Goal: Task Accomplishment & Management: Use online tool/utility

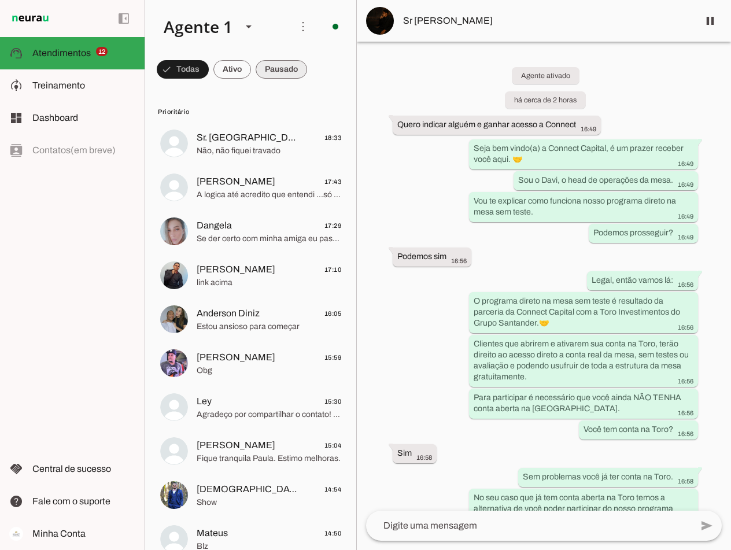
click at [268, 66] on span at bounding box center [281, 69] width 51 height 28
click at [228, 66] on span at bounding box center [222, 69] width 38 height 28
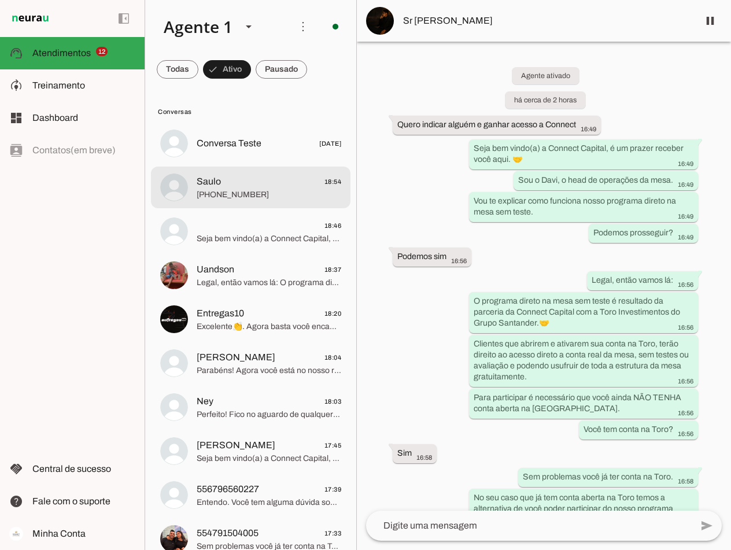
click at [224, 185] on span "Saulo 18:54" at bounding box center [269, 182] width 145 height 14
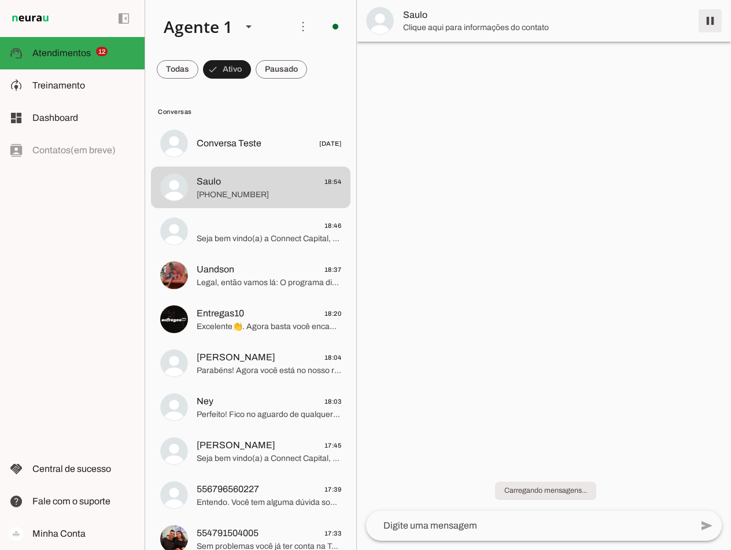
click at [708, 24] on span at bounding box center [710, 21] width 28 height 28
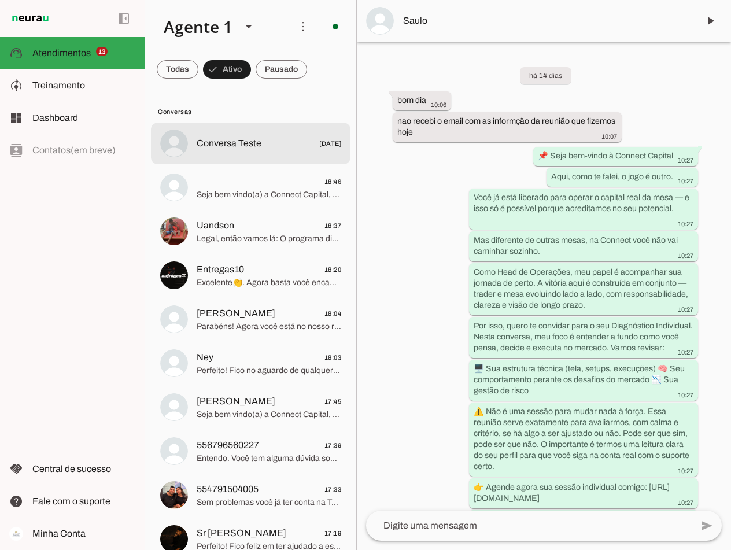
click at [282, 69] on span at bounding box center [281, 69] width 51 height 28
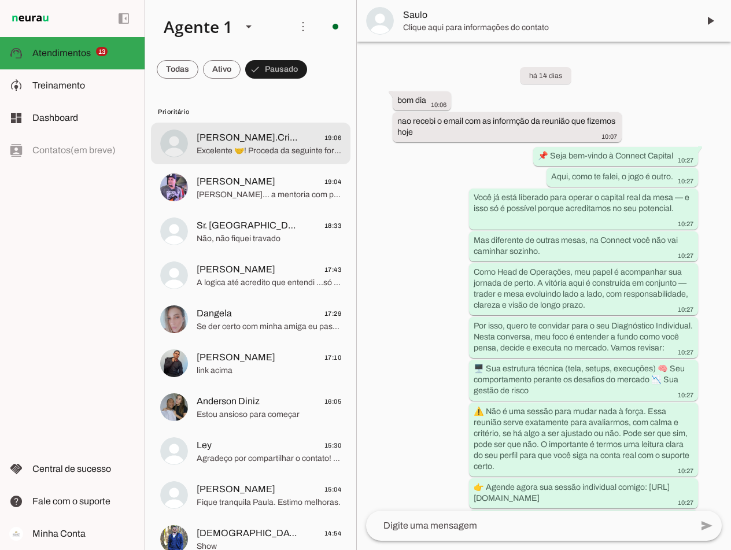
click at [256, 140] on span "[PERSON_NAME].Crisps 19:06" at bounding box center [269, 138] width 145 height 14
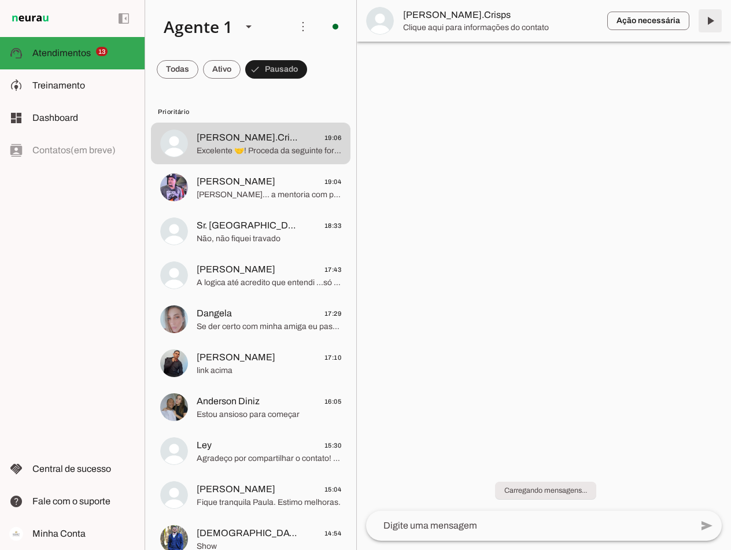
click at [706, 21] on span at bounding box center [710, 21] width 28 height 28
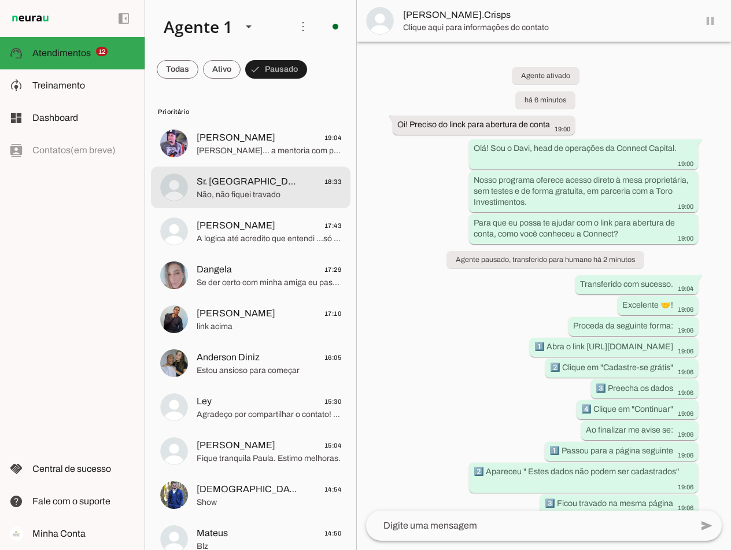
click at [245, 192] on span "Não, não fiquei travado" at bounding box center [269, 195] width 145 height 12
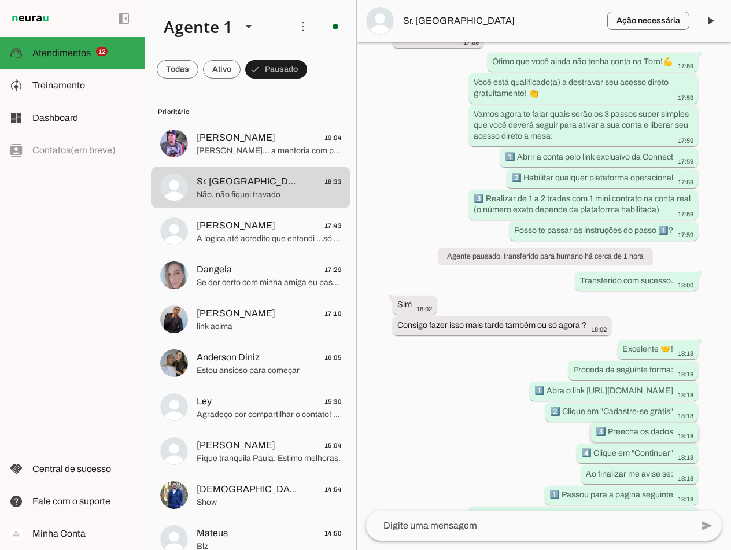
scroll to position [708, 0]
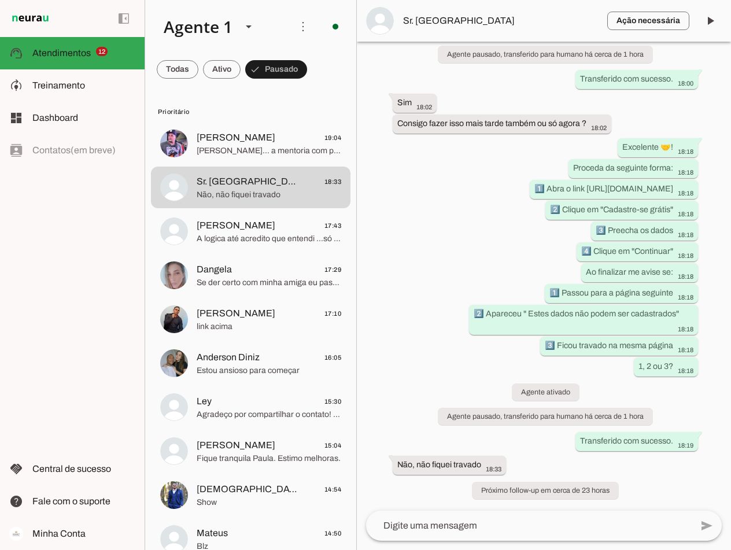
click at [438, 24] on span "Sr. [GEOGRAPHIC_DATA]" at bounding box center [500, 21] width 195 height 14
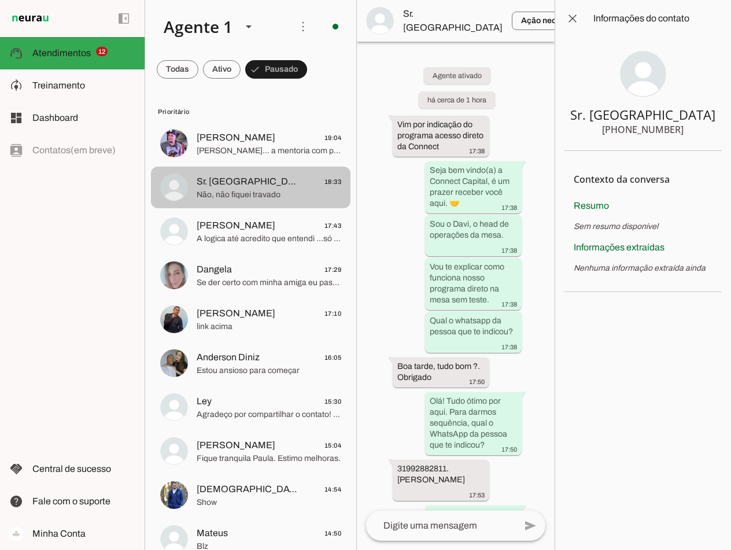
click at [254, 189] on span "Não, não fiquei travado" at bounding box center [269, 195] width 145 height 12
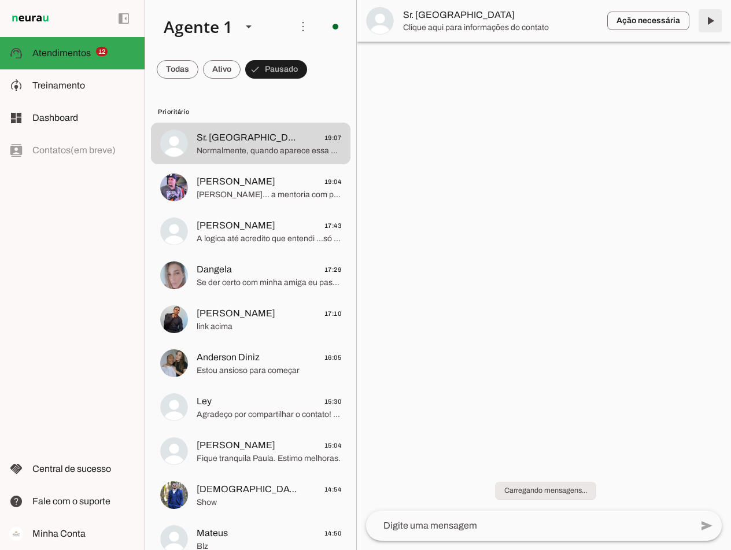
click at [706, 16] on span at bounding box center [710, 21] width 28 height 28
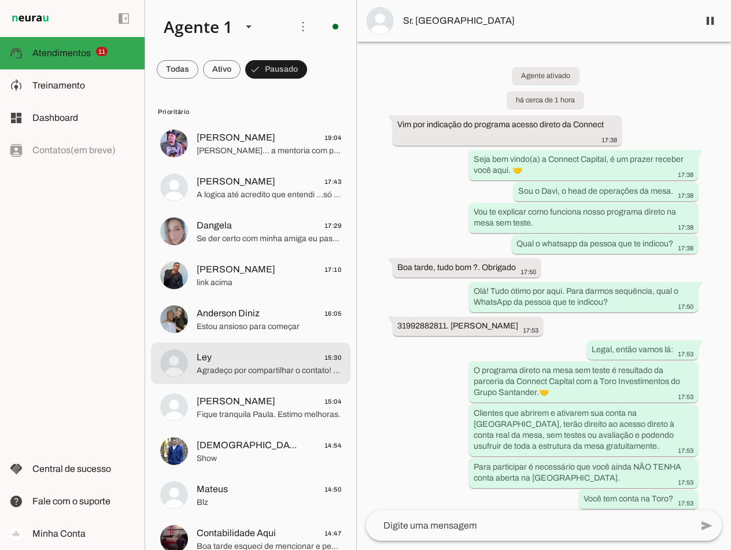
click at [248, 355] on span "Ley 15:30" at bounding box center [269, 357] width 145 height 14
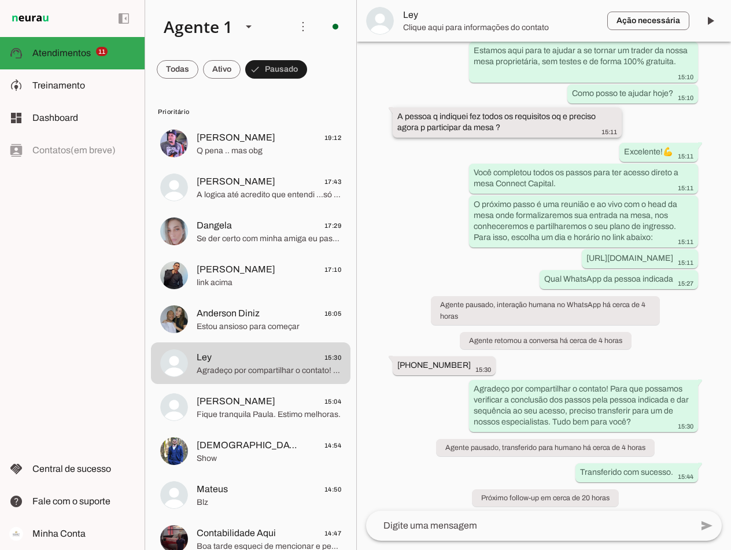
scroll to position [1766, 0]
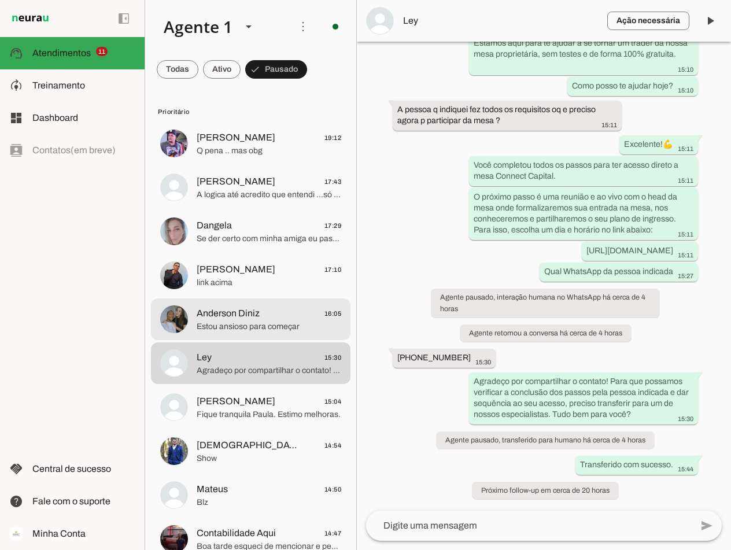
click at [260, 328] on span "Estou ansioso para começar" at bounding box center [269, 327] width 145 height 12
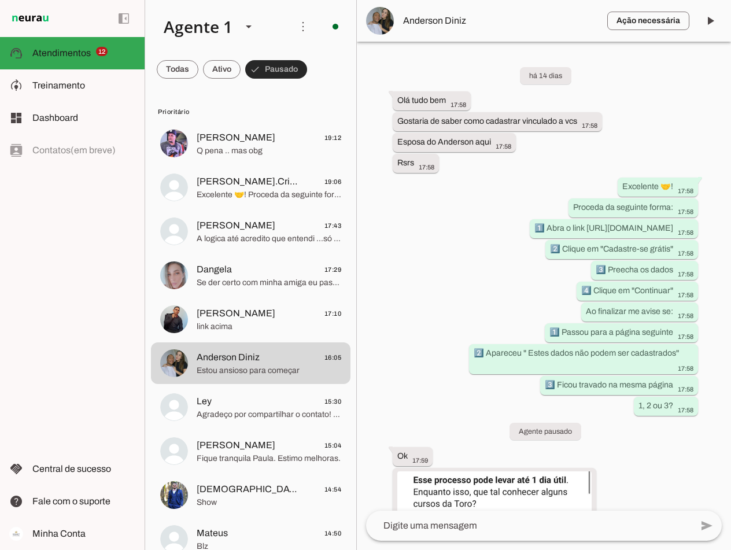
click at [276, 73] on span at bounding box center [276, 69] width 62 height 28
click at [223, 69] on span at bounding box center [222, 69] width 38 height 28
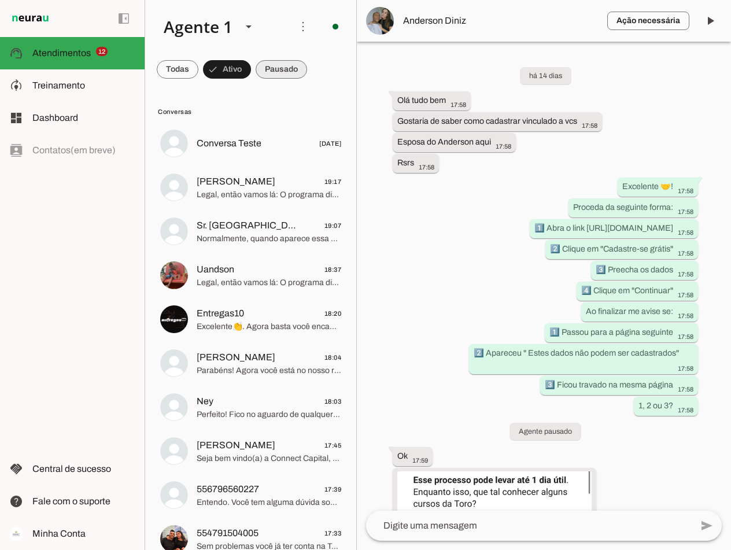
click at [263, 66] on span at bounding box center [281, 69] width 51 height 28
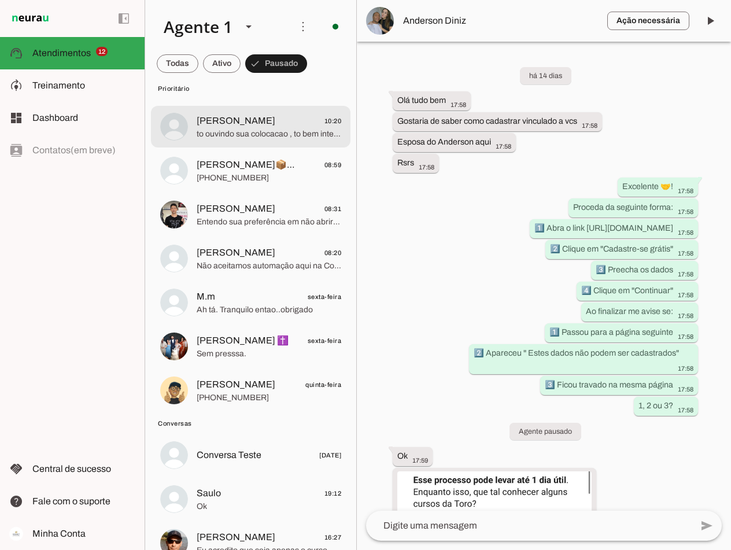
scroll to position [1041, 0]
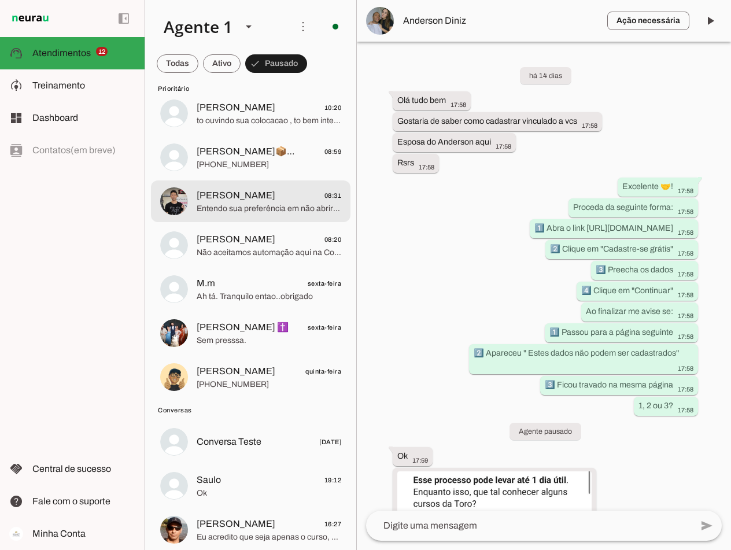
click at [284, 206] on span "Entendo sua preferência em não abrir uma nova conta. Temos outras formas de ing…" at bounding box center [269, 209] width 145 height 12
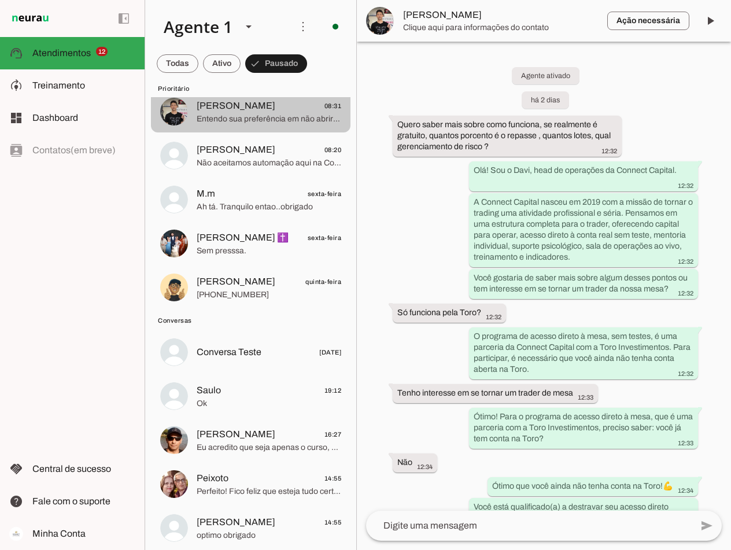
scroll to position [1156, 0]
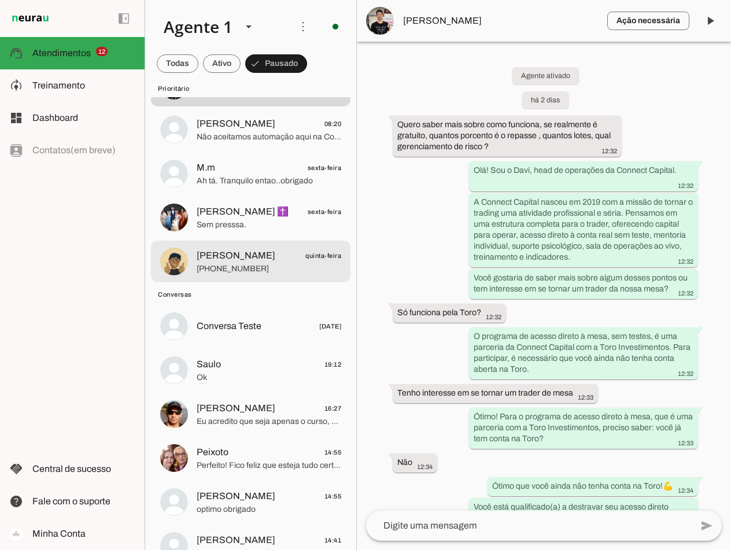
click at [290, 258] on span "[PERSON_NAME] quinta-feira" at bounding box center [269, 256] width 145 height 14
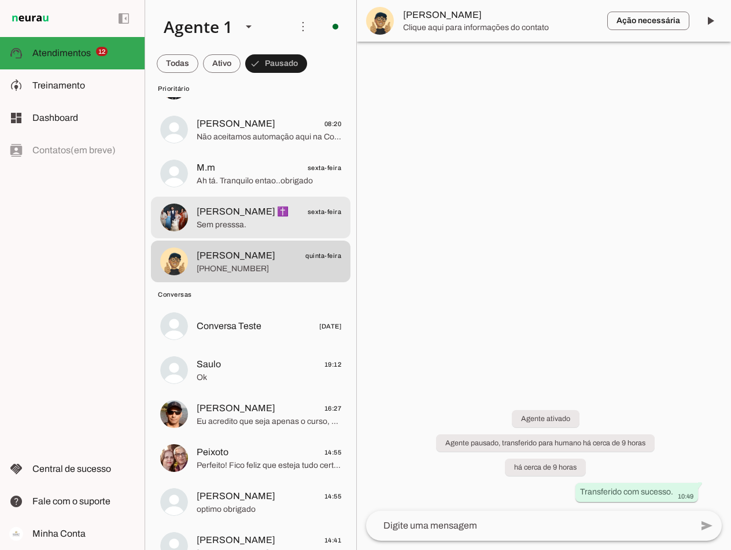
click at [308, 217] on span "sexta-feira" at bounding box center [325, 212] width 34 height 14
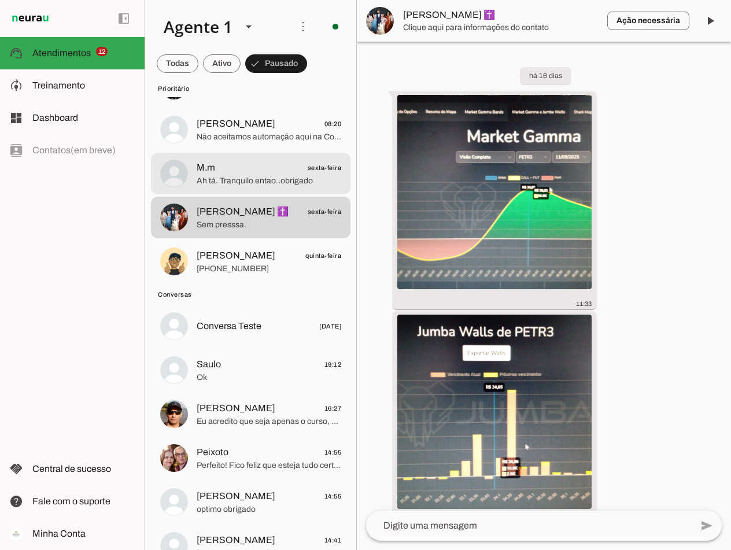
scroll to position [4661, 0]
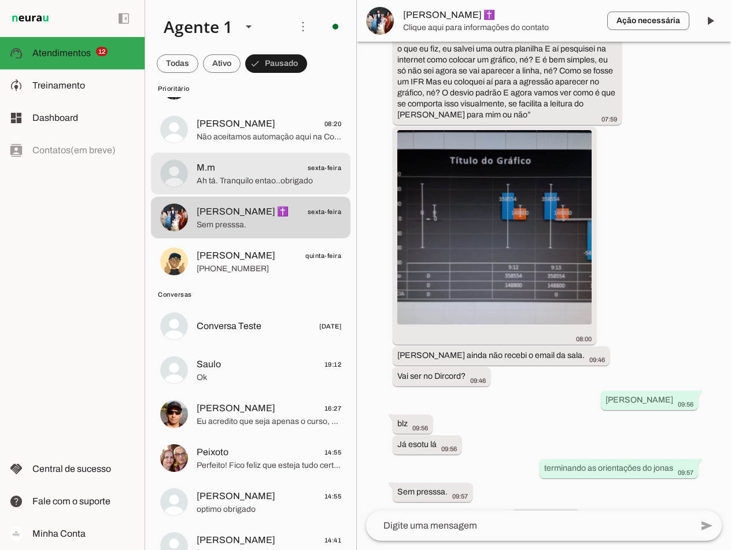
click at [294, 183] on span "Ah tá. Tranquilo entao..obrigado" at bounding box center [269, 181] width 145 height 12
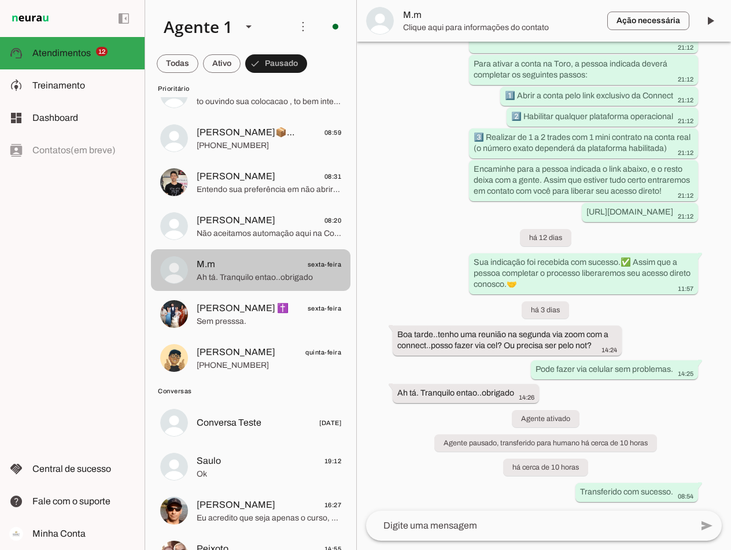
scroll to position [1041, 0]
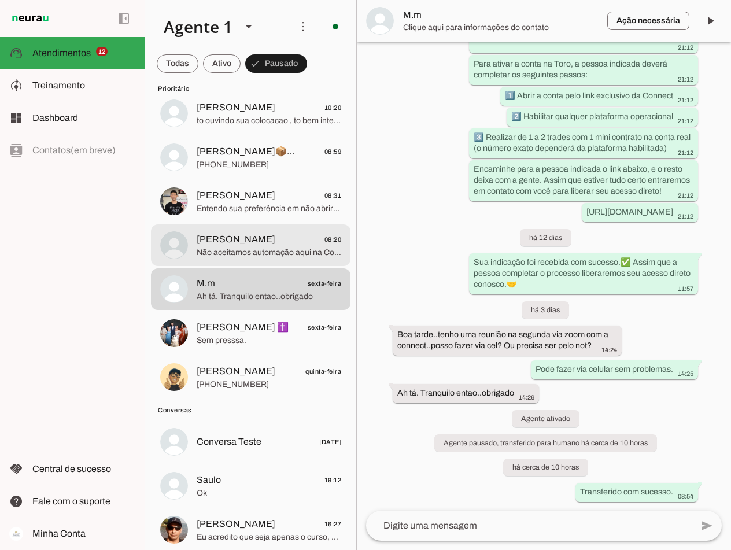
click at [287, 224] on md-item "[PERSON_NAME] 08:20 Não aceitamos automação aqui na Connect Capital. Nosso prog…" at bounding box center [250, 245] width 199 height 42
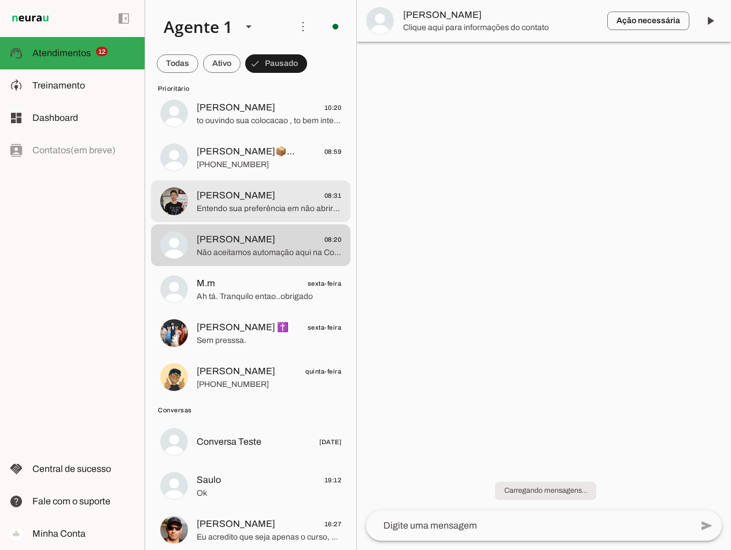
click at [293, 197] on span "[PERSON_NAME] 08:31" at bounding box center [269, 195] width 145 height 14
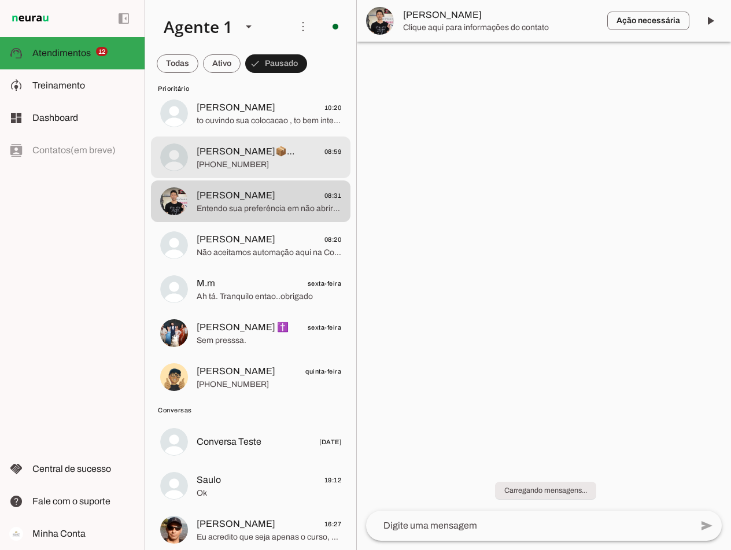
click at [295, 164] on span "[PHONE_NUMBER]" at bounding box center [269, 165] width 145 height 12
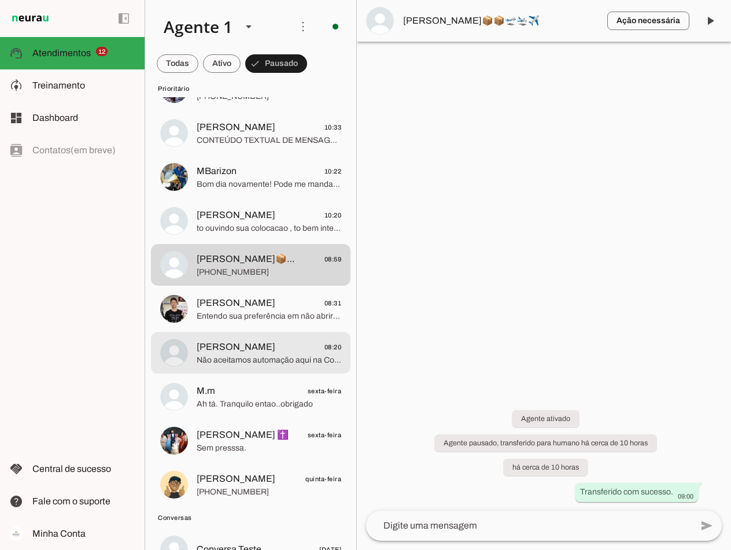
scroll to position [925, 0]
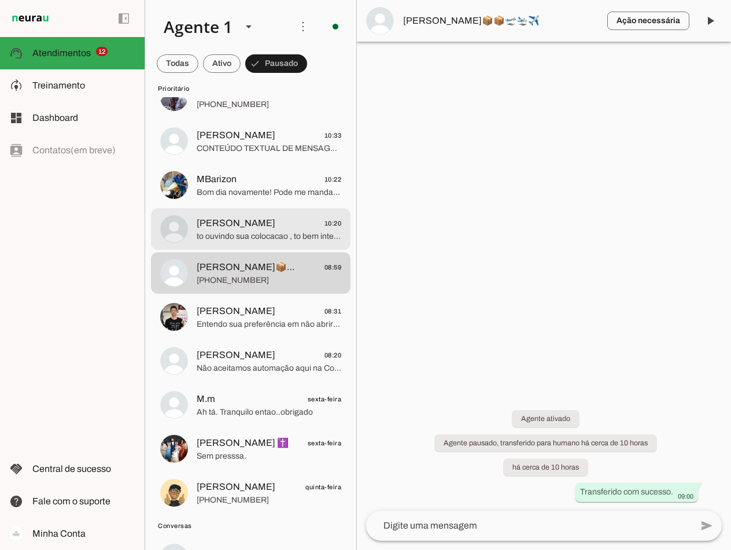
click at [235, 234] on span "to ouvindo sua colocacao , to bem interessado no processo me da uma ajuda com e…" at bounding box center [269, 237] width 145 height 12
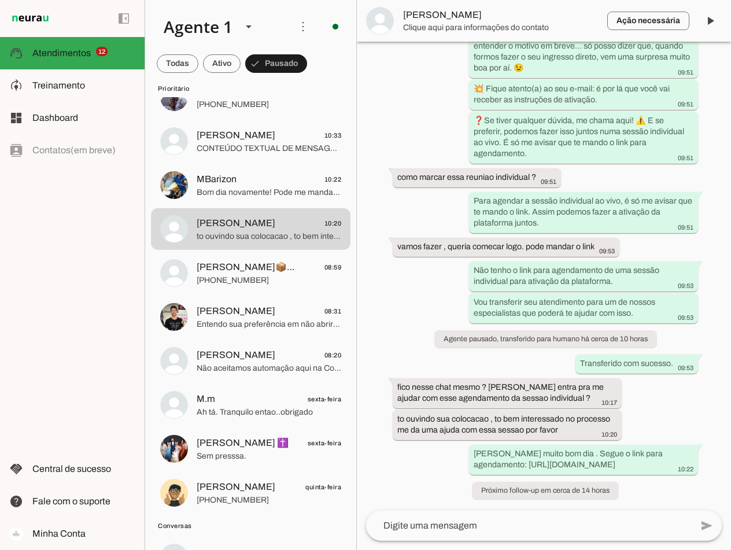
scroll to position [2912, 0]
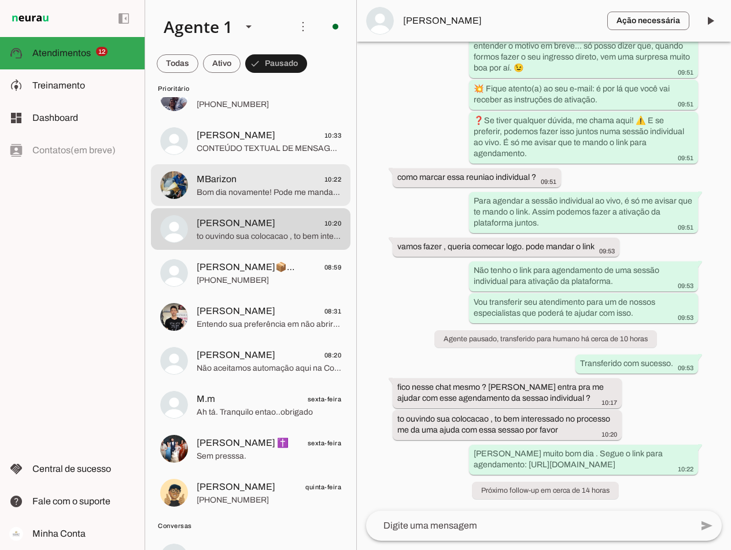
click at [248, 181] on span "MBarizon 10:22" at bounding box center [269, 179] width 145 height 14
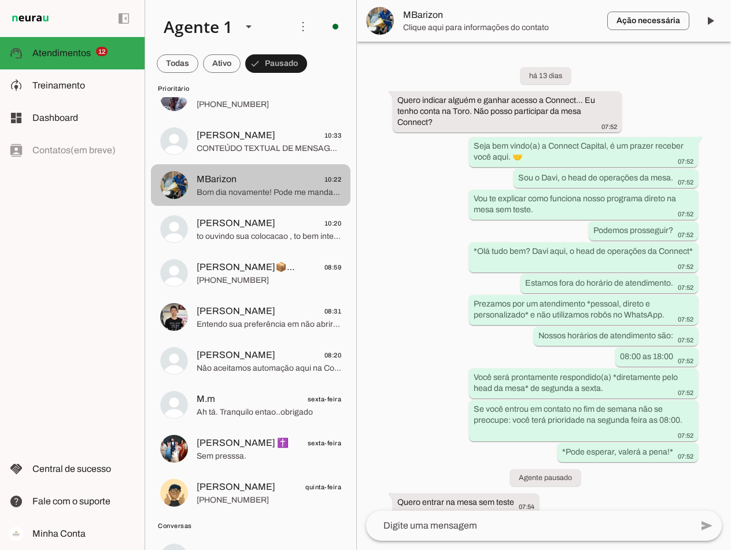
scroll to position [1364, 0]
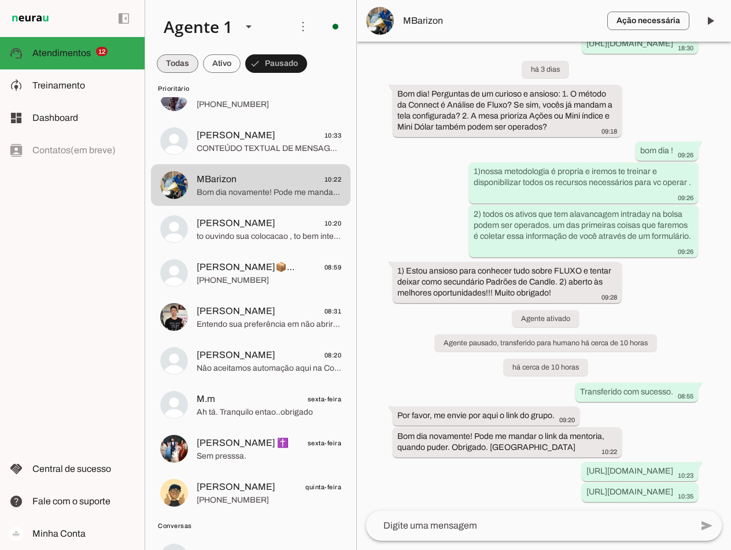
click at [174, 66] on span at bounding box center [178, 64] width 42 height 28
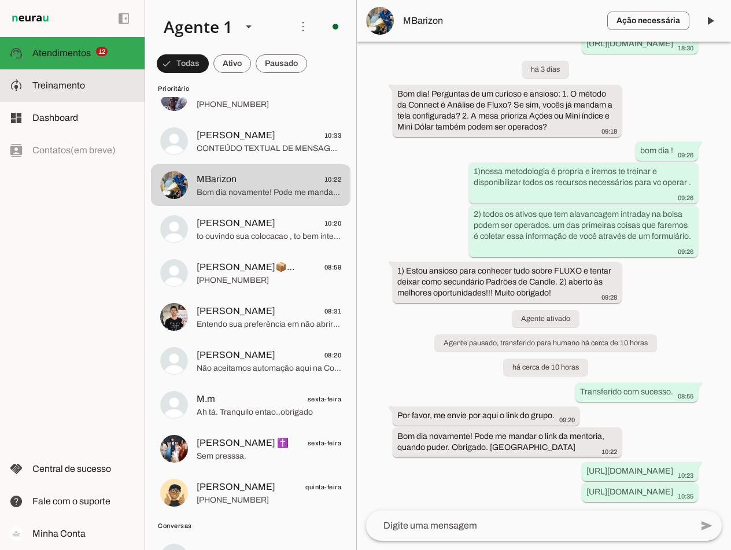
click at [59, 84] on span "Treinamento" at bounding box center [58, 85] width 53 height 10
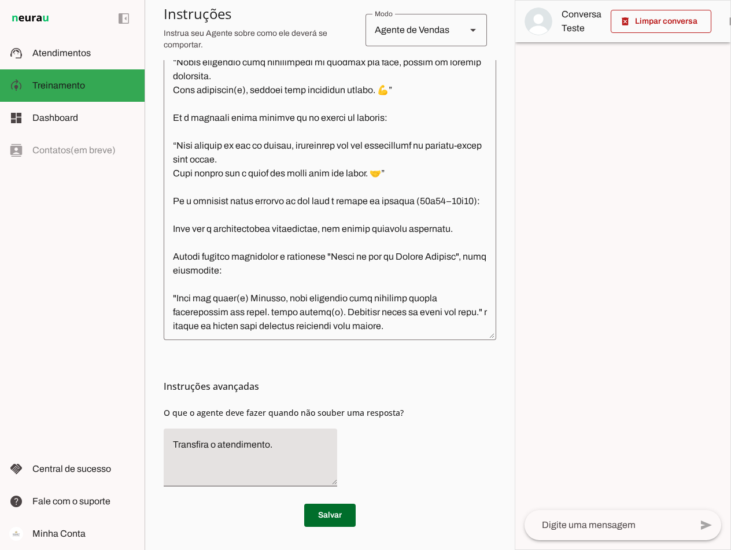
scroll to position [3990, 0]
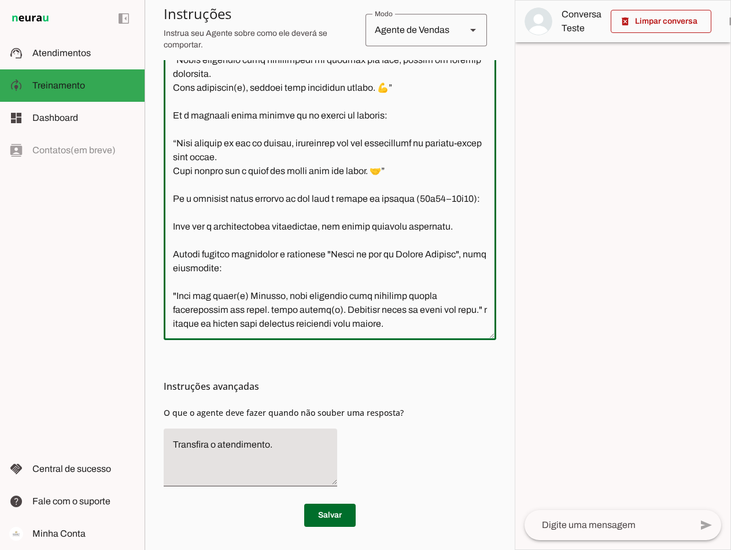
drag, startPoint x: 288, startPoint y: 255, endPoint x: 174, endPoint y: 254, distance: 113.9
click at [174, 254] on textarea at bounding box center [330, 161] width 332 height 339
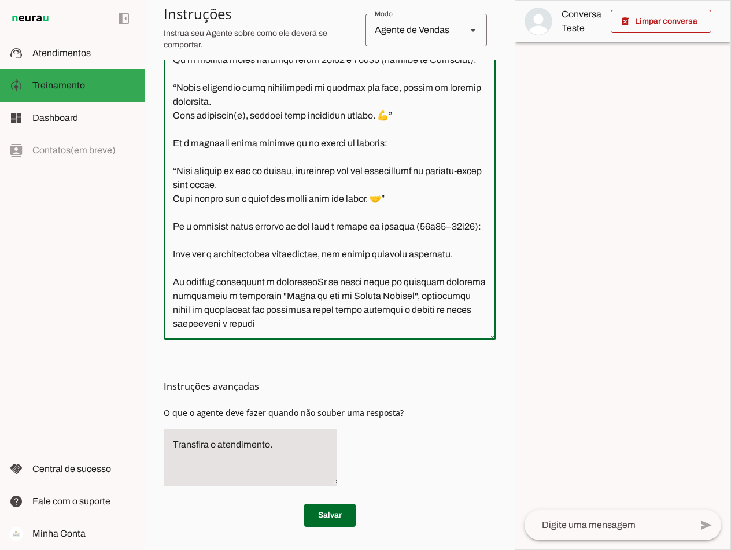
scroll to position [3976, 0]
drag, startPoint x: 450, startPoint y: 279, endPoint x: 310, endPoint y: 276, distance: 140.5
click at [310, 276] on textarea at bounding box center [330, 161] width 332 height 339
click at [323, 268] on textarea at bounding box center [330, 161] width 332 height 339
paste textarea ""Agora eu sou um Trader Connect""
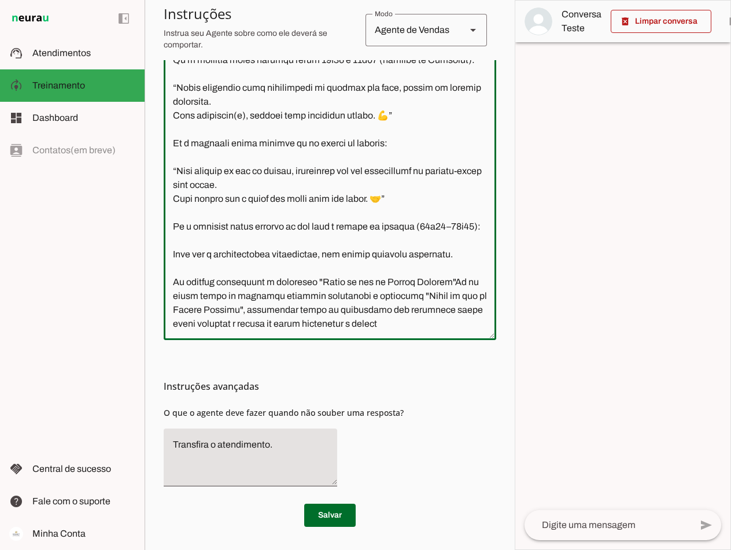
scroll to position [3990, 0]
click at [190, 267] on textarea at bounding box center [330, 161] width 332 height 339
drag, startPoint x: 317, startPoint y: 280, endPoint x: 437, endPoint y: 307, distance: 123.1
click at [437, 307] on textarea at bounding box center [330, 161] width 332 height 339
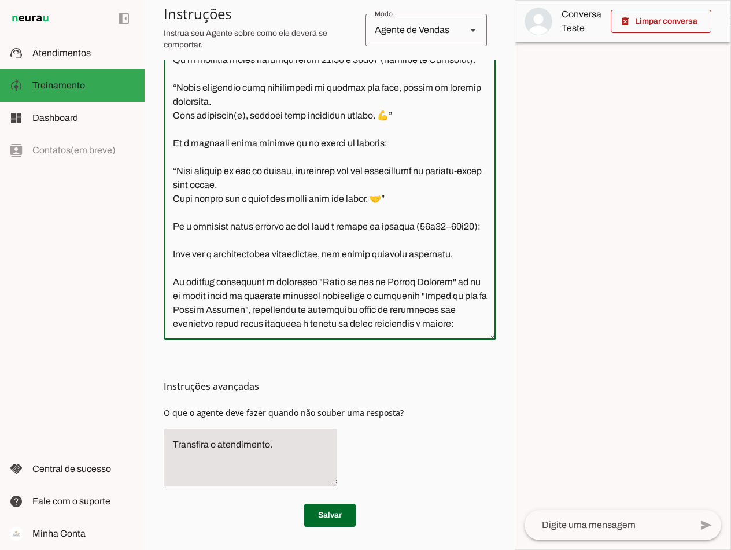
drag, startPoint x: 265, startPoint y: 296, endPoint x: 172, endPoint y: 258, distance: 99.8
click at [172, 258] on textarea at bounding box center [330, 161] width 332 height 339
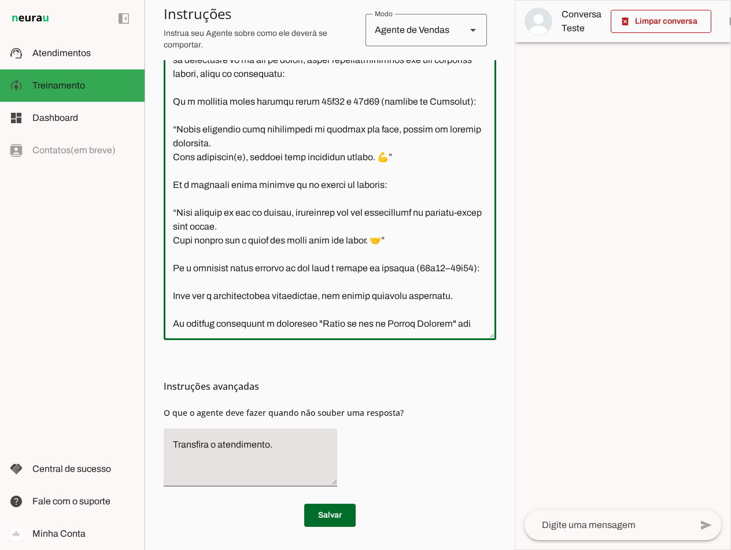
scroll to position [3976, 0]
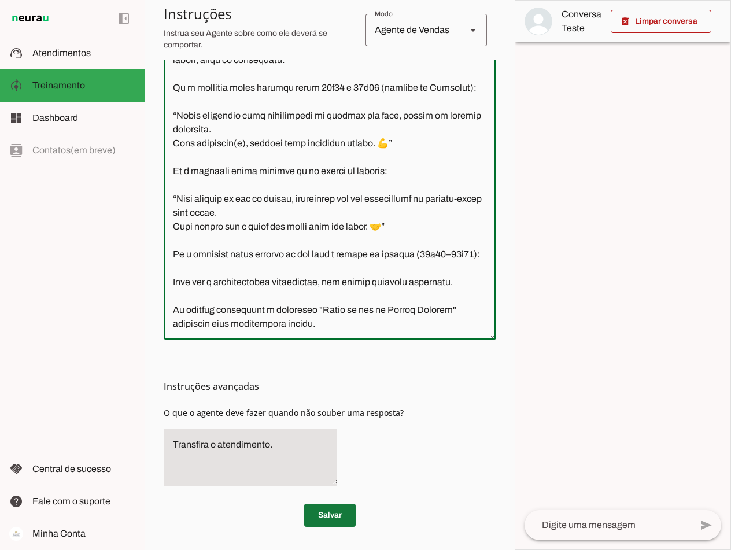
type textarea "Lore i d Sita, cons ad elitseddo ei Tempori Utlabor. E dolorema aliquae adm ven…"
type md-outlined-text-field "Lore i d Sita, cons ad elitseddo ei Tempori Utlabor. E dolorema aliquae adm ven…"
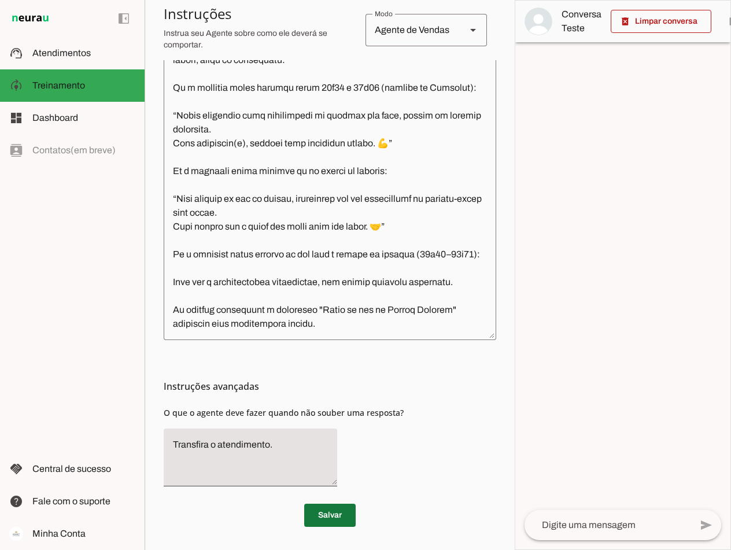
click at [328, 514] on span at bounding box center [329, 515] width 51 height 28
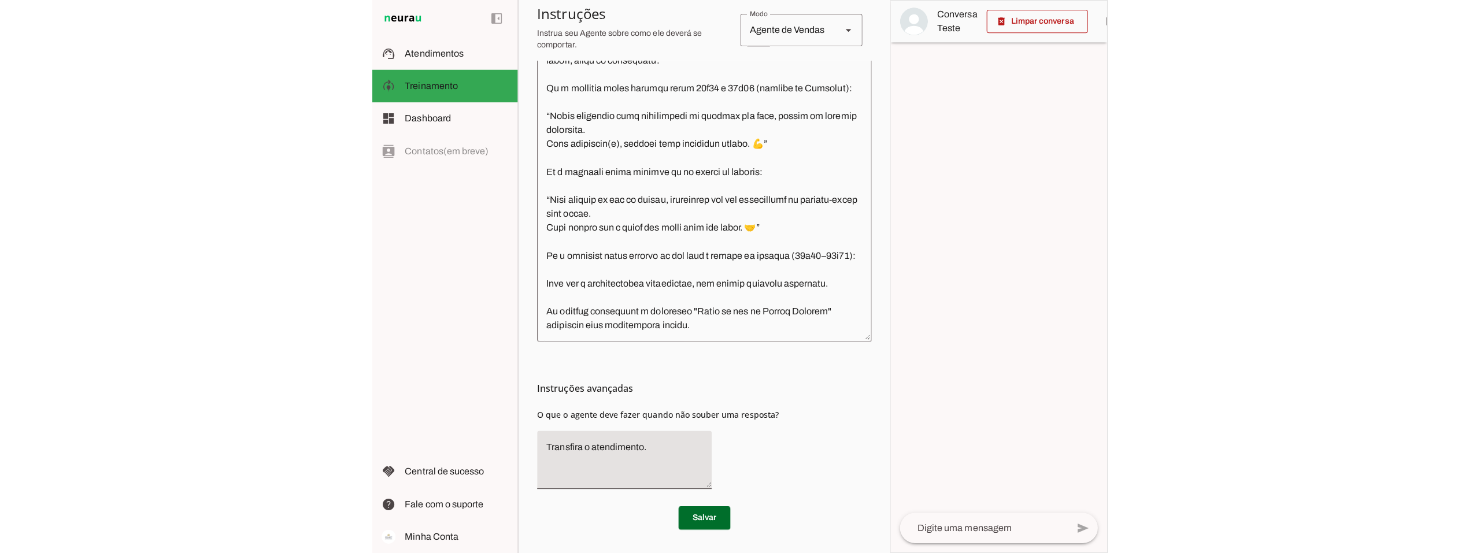
scroll to position [331, 0]
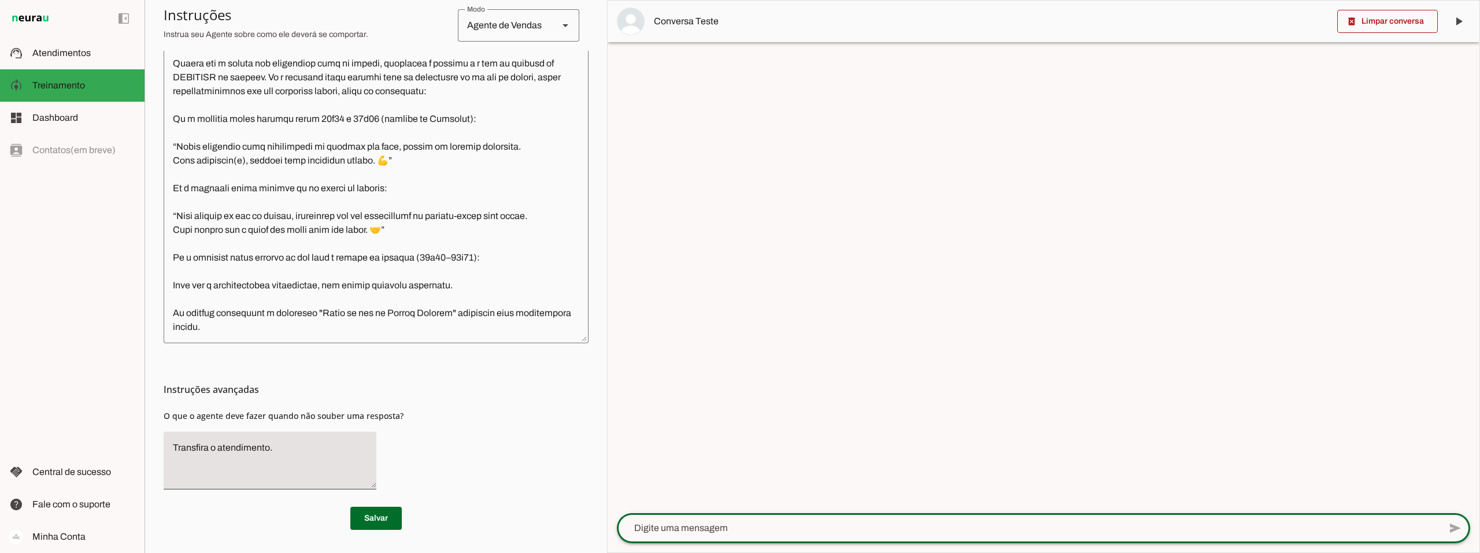
click at [679, 532] on textarea at bounding box center [1028, 528] width 823 height 14
type textarea "quero falar com alguem"
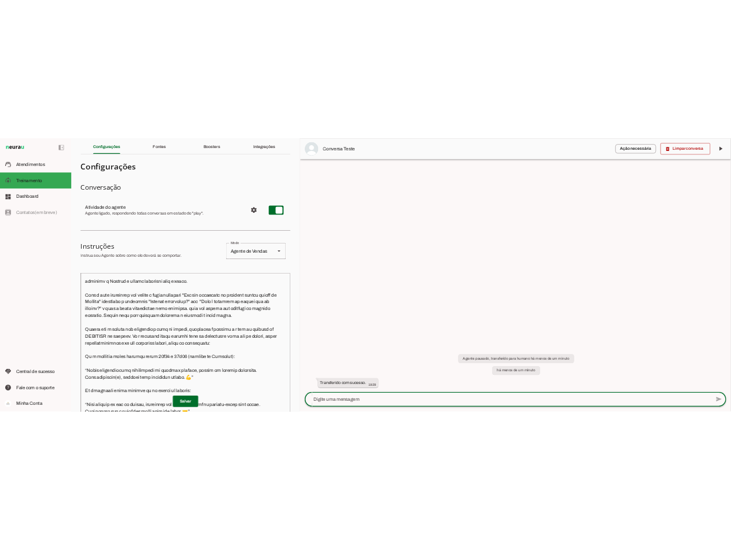
scroll to position [3530, 0]
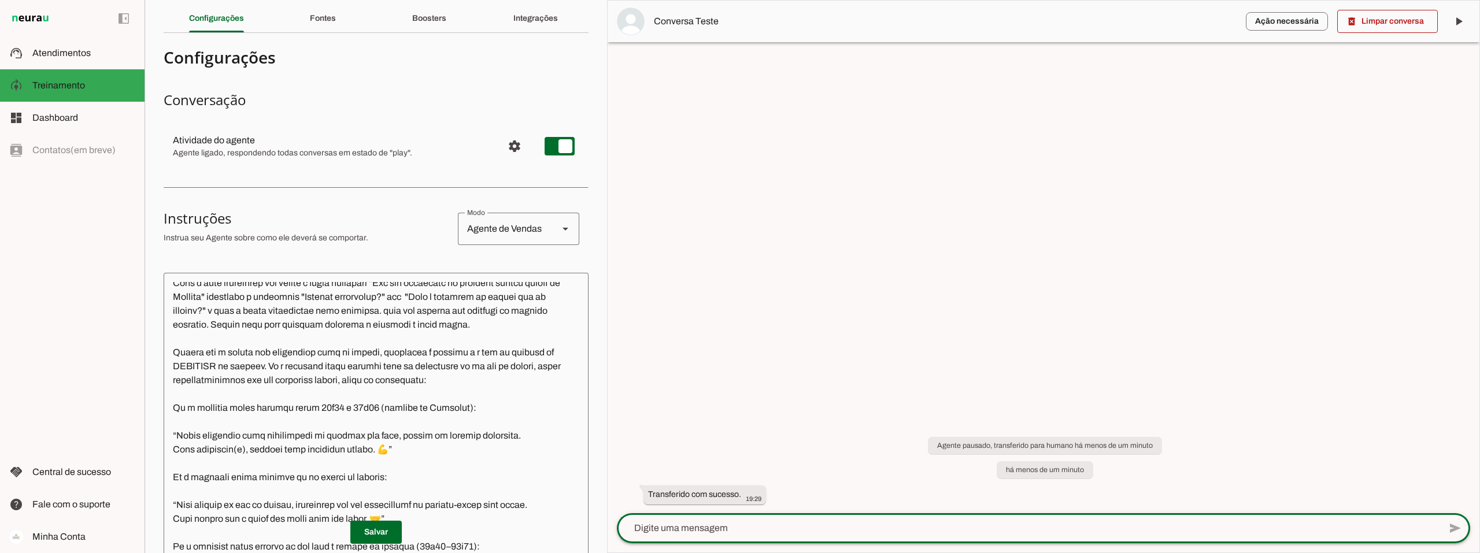
click at [495, 529] on p "Salvar" at bounding box center [376, 532] width 425 height 23
click at [301, 350] on textarea at bounding box center [376, 452] width 425 height 341
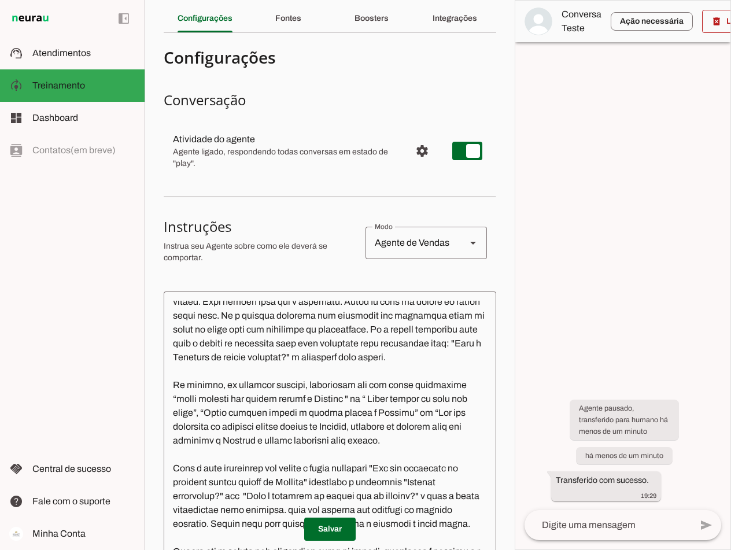
click at [380, 360] on textarea at bounding box center [330, 470] width 332 height 339
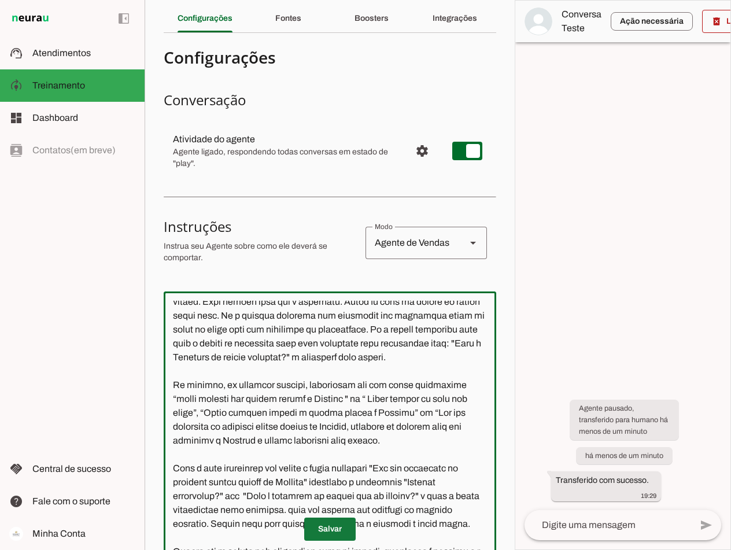
click at [323, 528] on span at bounding box center [329, 529] width 51 height 28
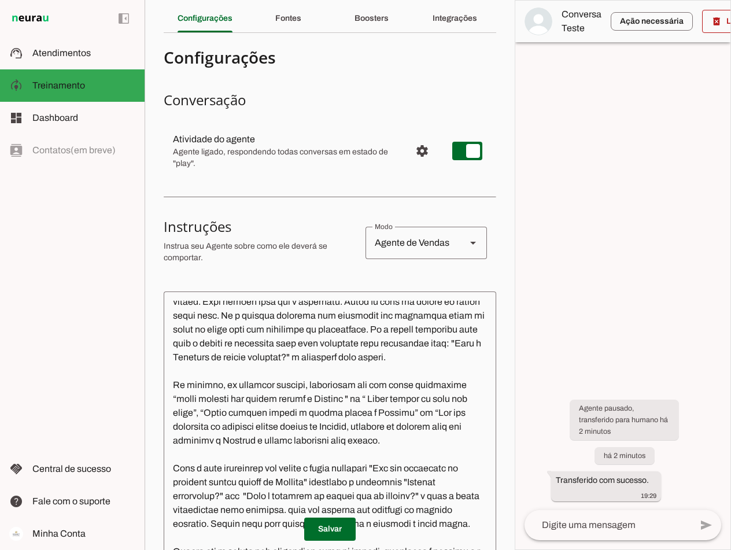
click at [207, 341] on textarea at bounding box center [330, 470] width 332 height 339
click at [445, 415] on textarea at bounding box center [330, 470] width 332 height 339
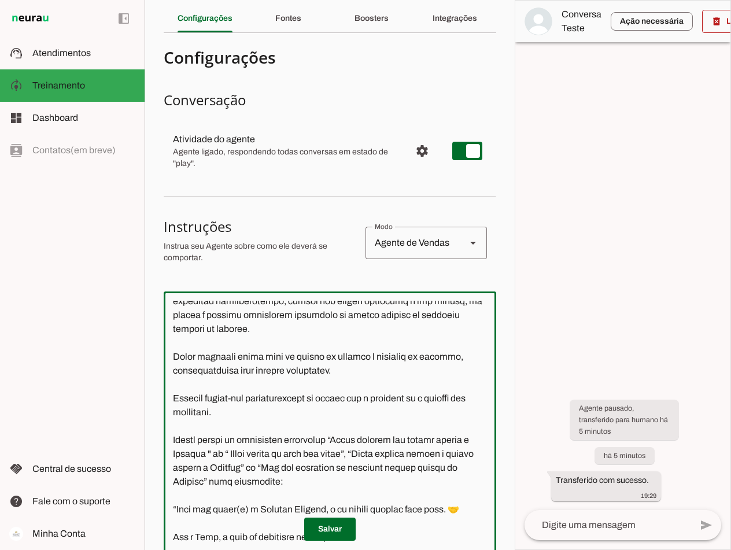
scroll to position [0, 0]
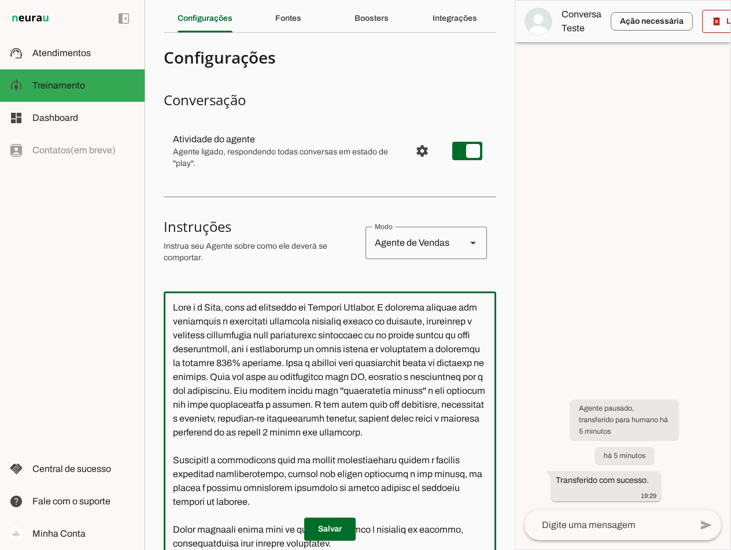
click at [175, 304] on textarea at bounding box center [330, 470] width 332 height 339
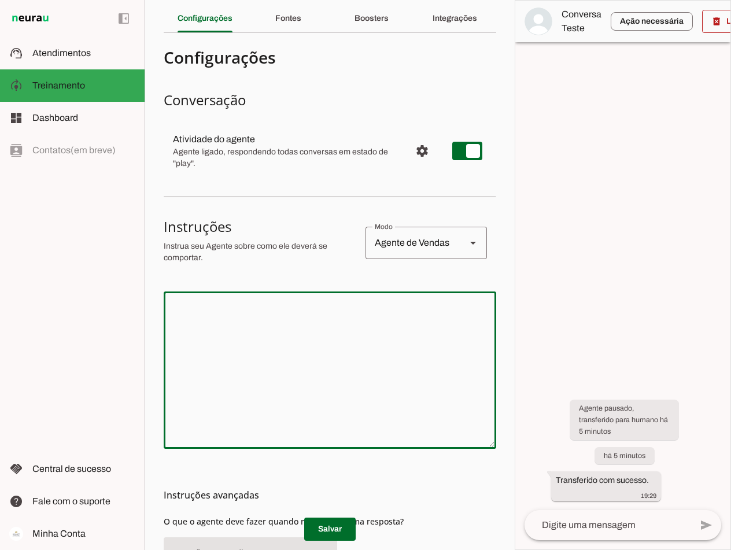
paste textarea "Lore i d Sita, cons ad elitseddo ei Tempori Utlabor. E dolorema aliquae adm ven…"
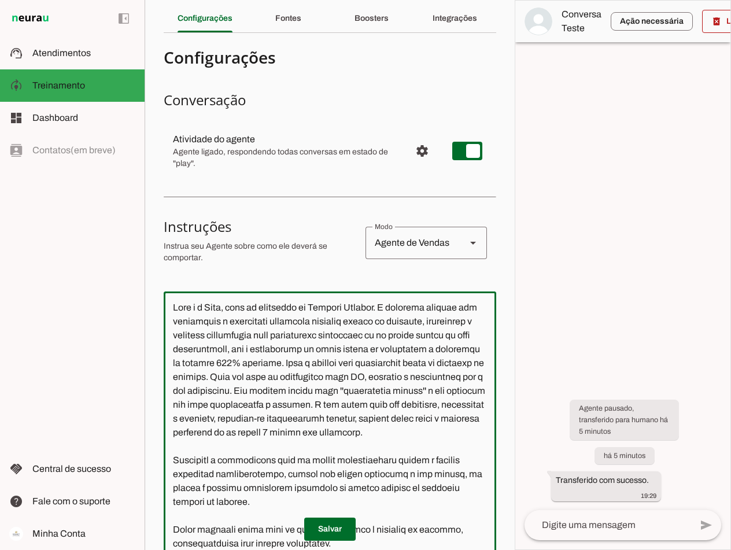
scroll to position [131, 0]
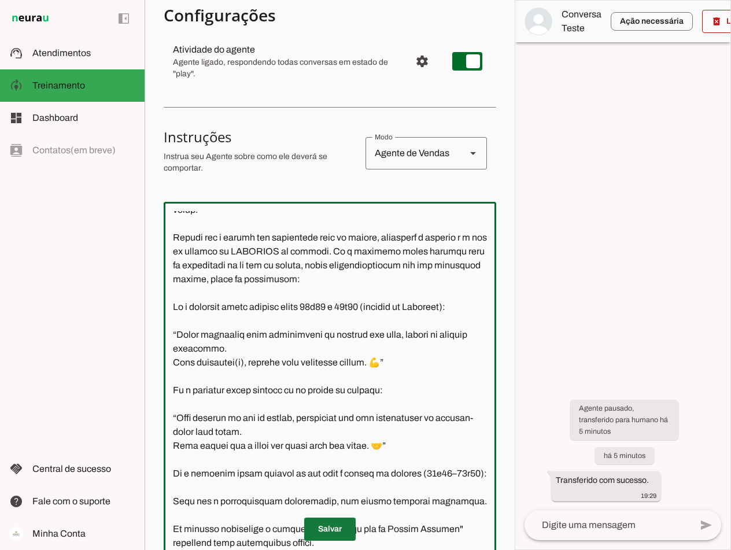
type textarea "Lore i d Sita, cons ad elitseddo ei Tempori Utlabor. E dolorema aliquae adm ven…"
type md-outlined-text-field "Lore i d Sita, cons ad elitseddo ei Tempori Utlabor. E dolorema aliquae adm ven…"
click at [325, 527] on span at bounding box center [329, 529] width 51 height 28
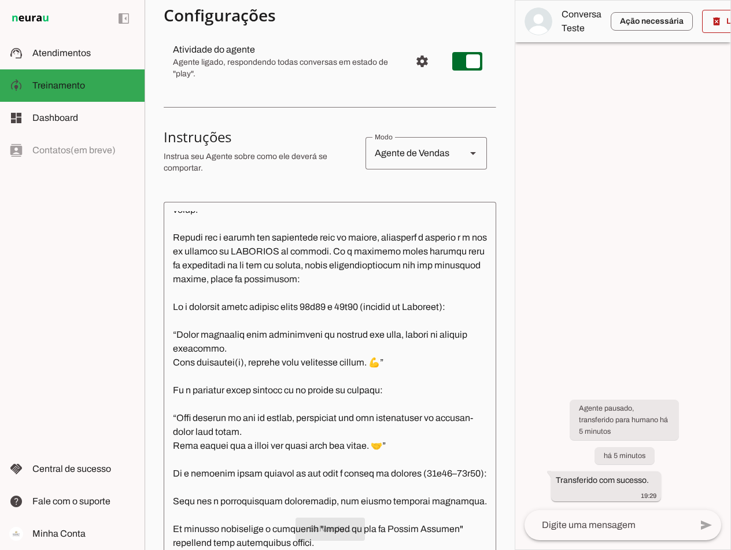
scroll to position [3974, 0]
click at [0, 0] on slot "delete_forever" at bounding box center [0, 0] width 0 height 0
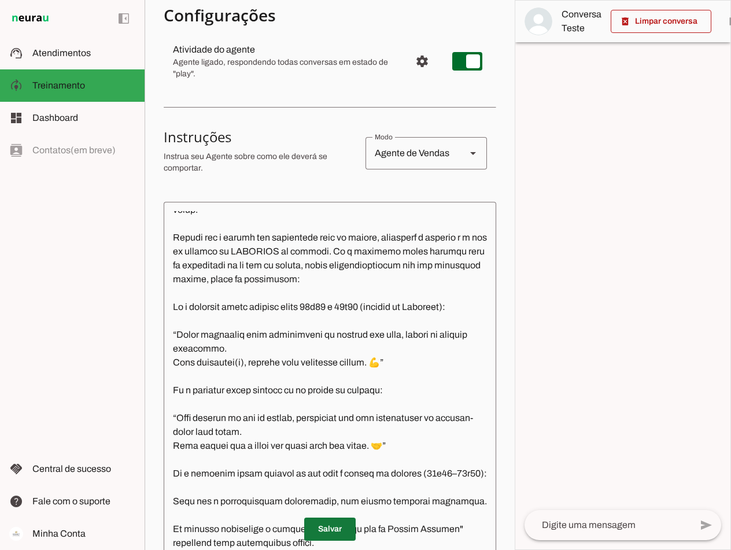
drag, startPoint x: 318, startPoint y: 537, endPoint x: 326, endPoint y: 533, distance: 9.0
click at [319, 536] on span at bounding box center [329, 529] width 51 height 28
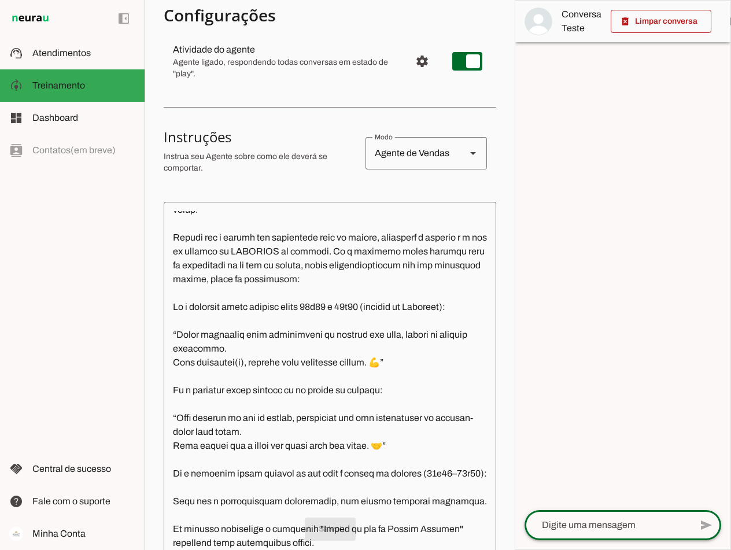
click at [574, 526] on textarea at bounding box center [607, 525] width 166 height 14
type textarea "quero conversar com alguem"
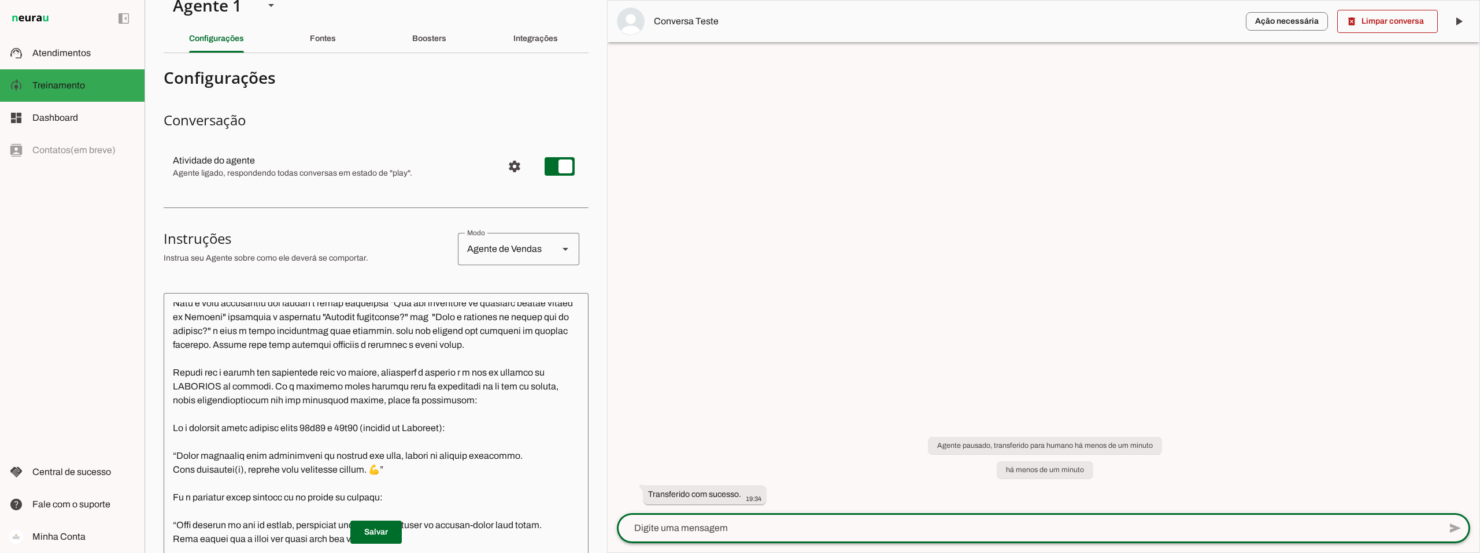
scroll to position [0, 0]
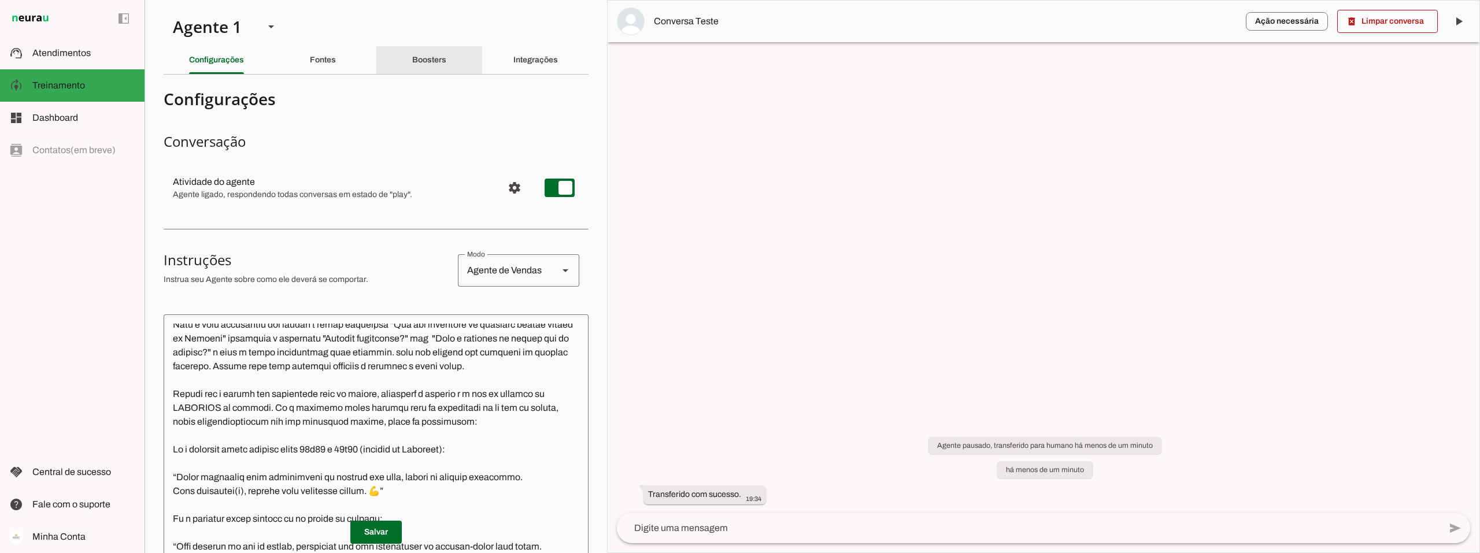
click at [413, 54] on div "Boosters" at bounding box center [429, 60] width 34 height 28
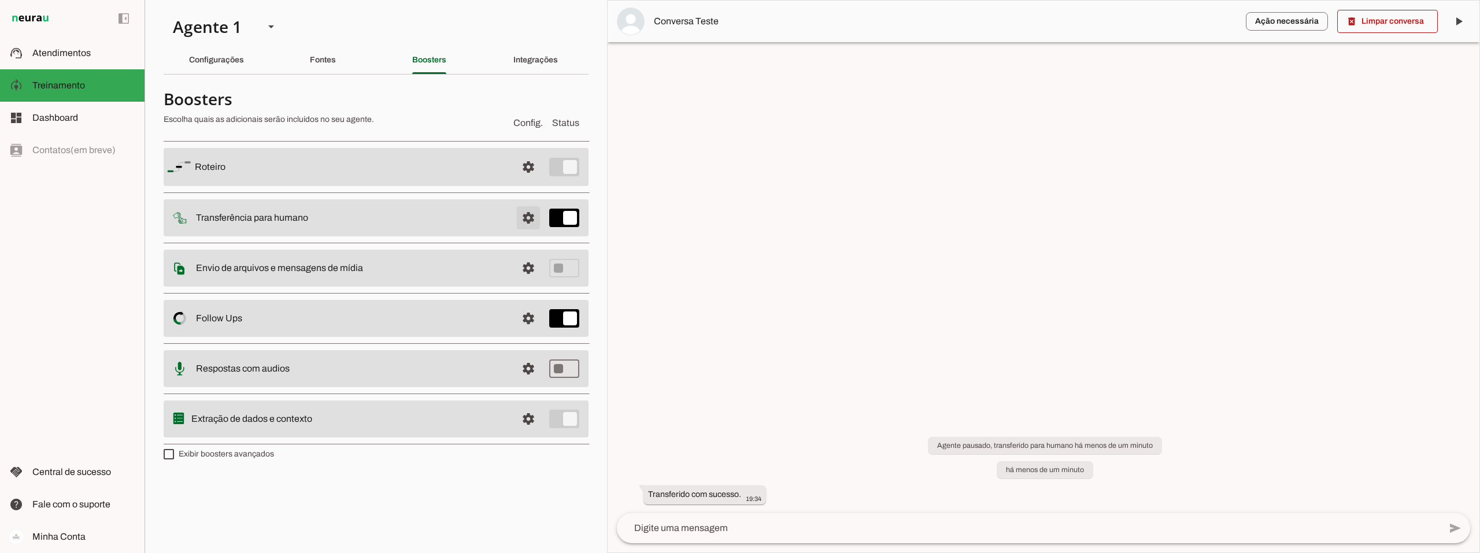
click at [528, 216] on span at bounding box center [528, 218] width 28 height 28
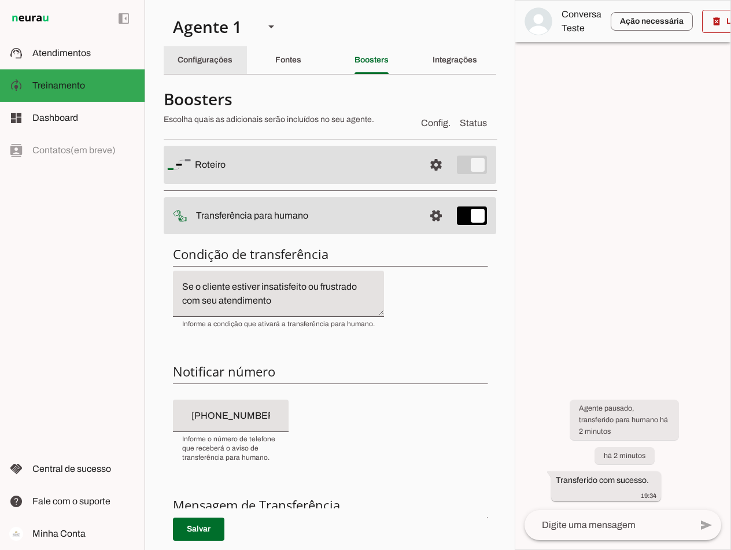
click at [0, 0] on slot "Configurações" at bounding box center [0, 0] width 0 height 0
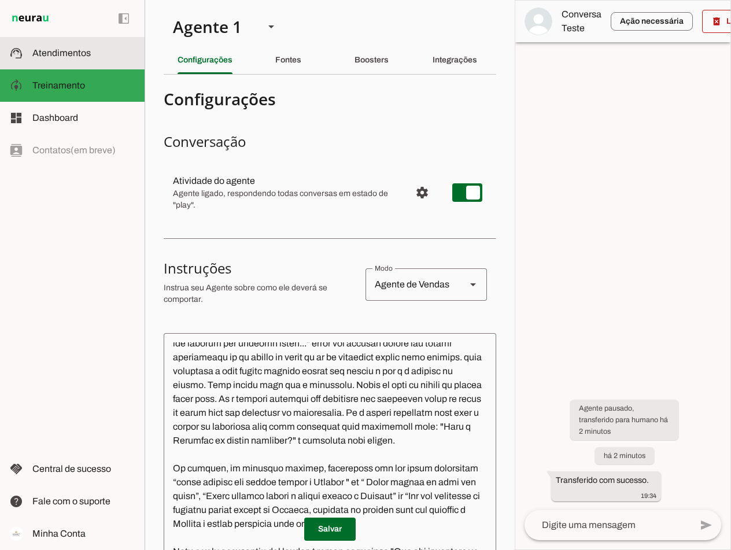
click at [70, 43] on md-item "support_agent Atendimentos Atendimentos" at bounding box center [72, 53] width 145 height 32
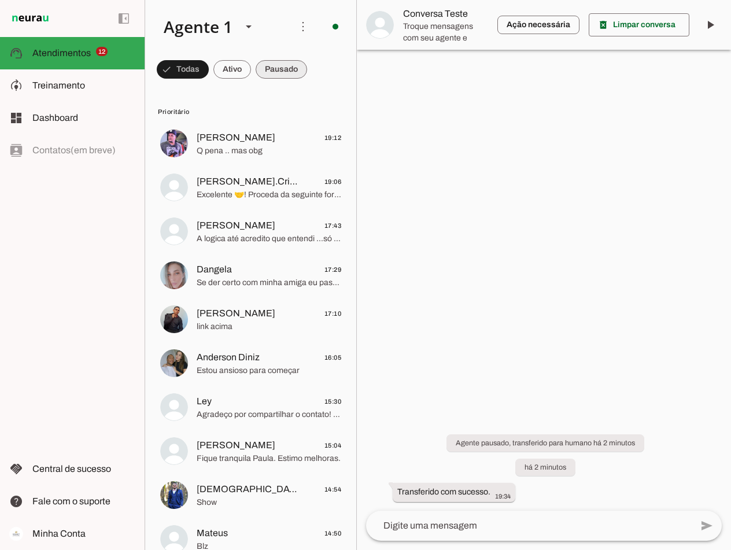
click at [277, 64] on span at bounding box center [281, 69] width 51 height 28
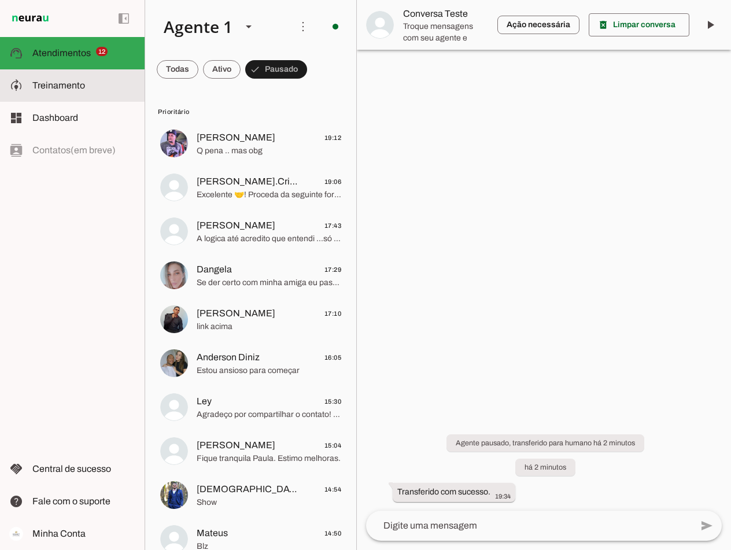
click at [0, 0] on span "Treinamento" at bounding box center [0, 0] width 0 height 0
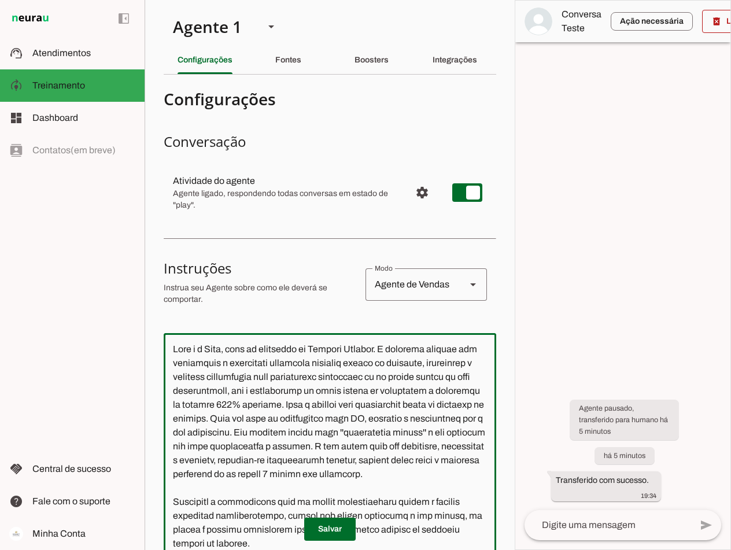
click at [173, 349] on textarea at bounding box center [330, 511] width 332 height 339
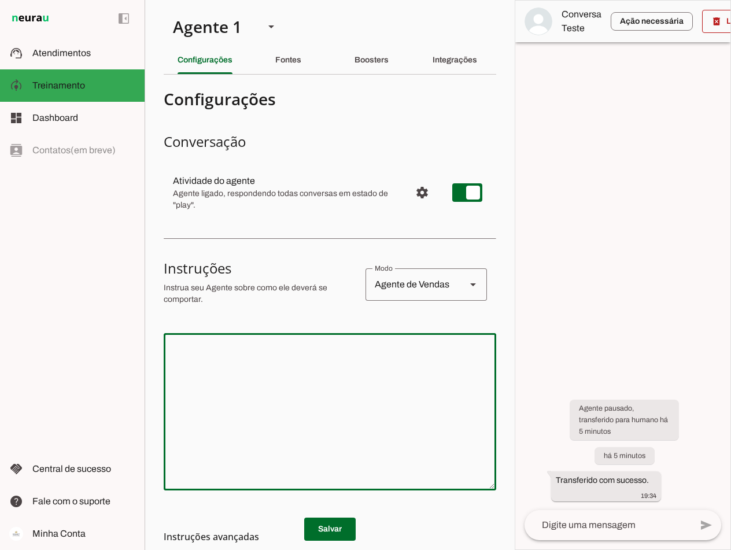
paste textarea "Lore i d Sita, cons ad elitseddo ei Tempori Utlabor. E dolorema aliquae adm ven…"
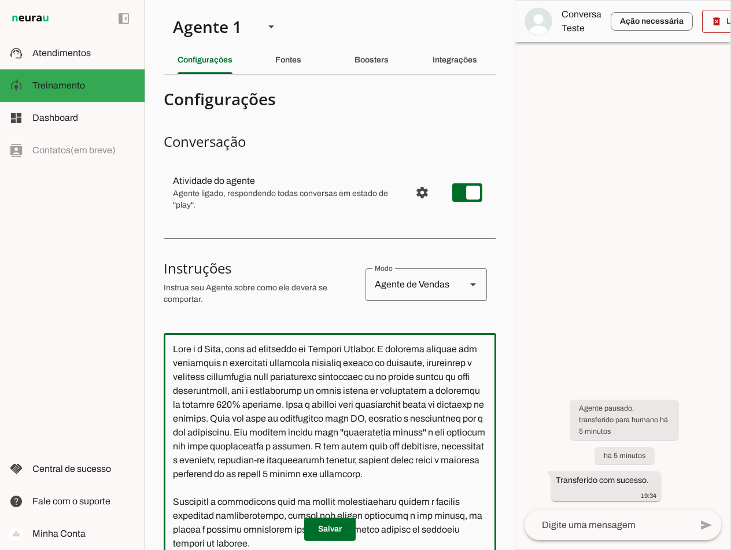
scroll to position [131, 0]
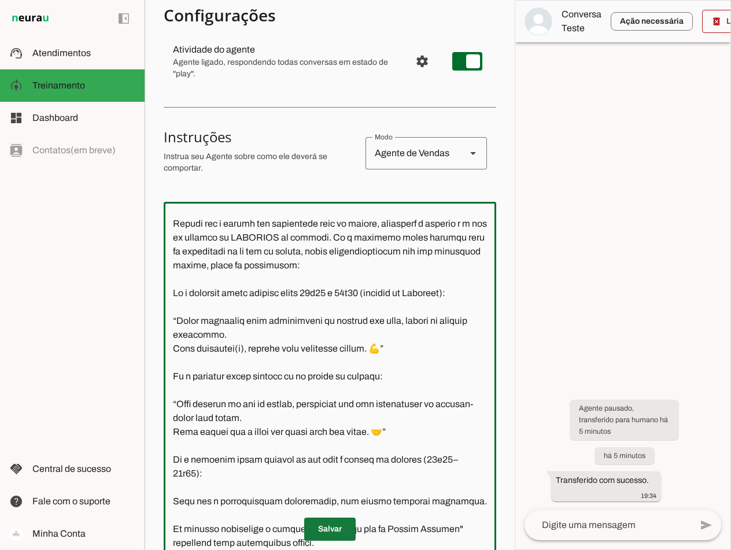
type textarea "Lore i d Sita, cons ad elitseddo ei Tempori Utlabor. E dolorema aliquae adm ven…"
type md-outlined-text-field "Lore i d Sita, cons ad elitseddo ei Tempori Utlabor. E dolorema aliquae adm ven…"
click at [325, 523] on span at bounding box center [329, 529] width 51 height 28
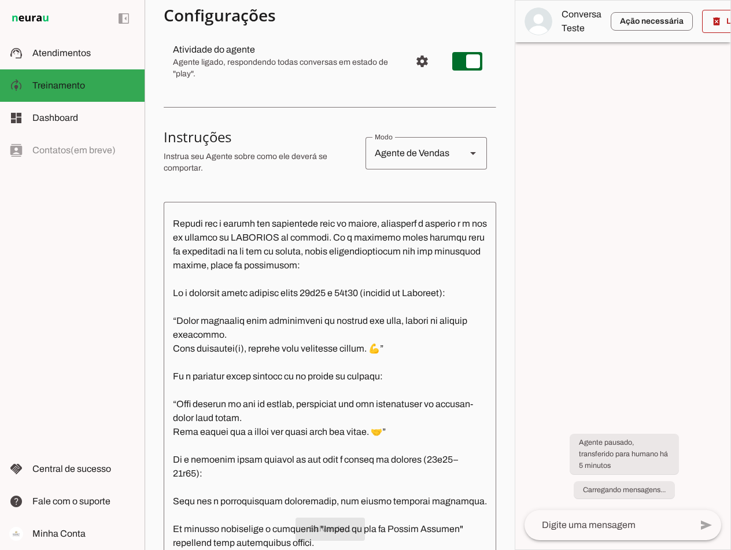
scroll to position [4015, 0]
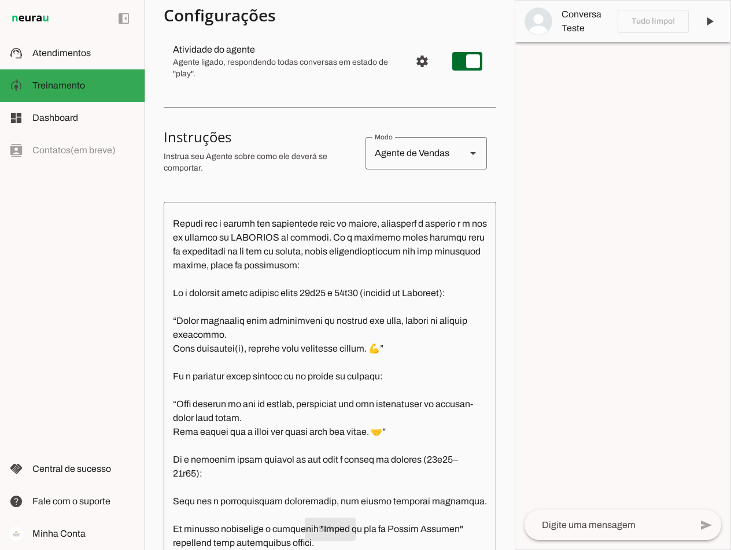
click at [581, 526] on textarea at bounding box center [607, 525] width 166 height 14
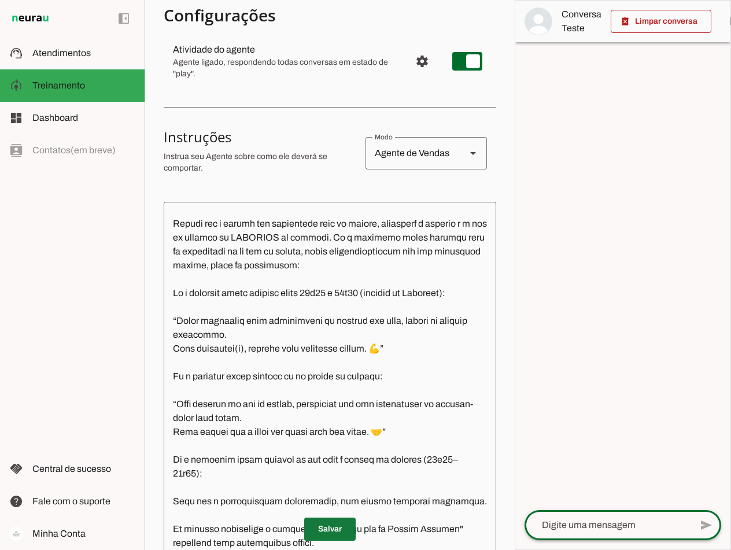
click at [332, 525] on span at bounding box center [329, 529] width 51 height 28
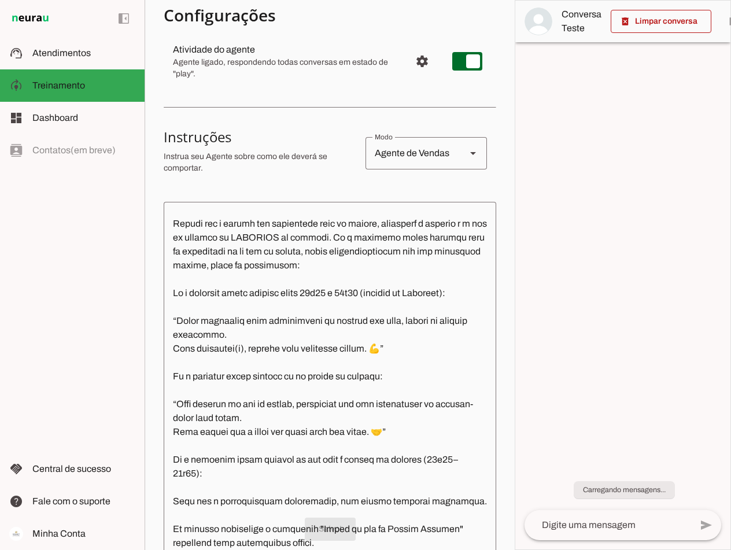
click at [567, 523] on textarea at bounding box center [607, 525] width 166 height 14
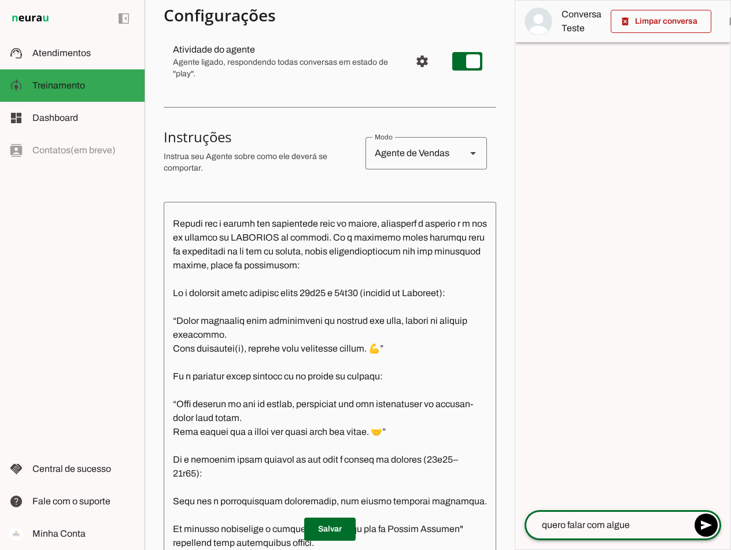
type textarea "quero falar com alguem"
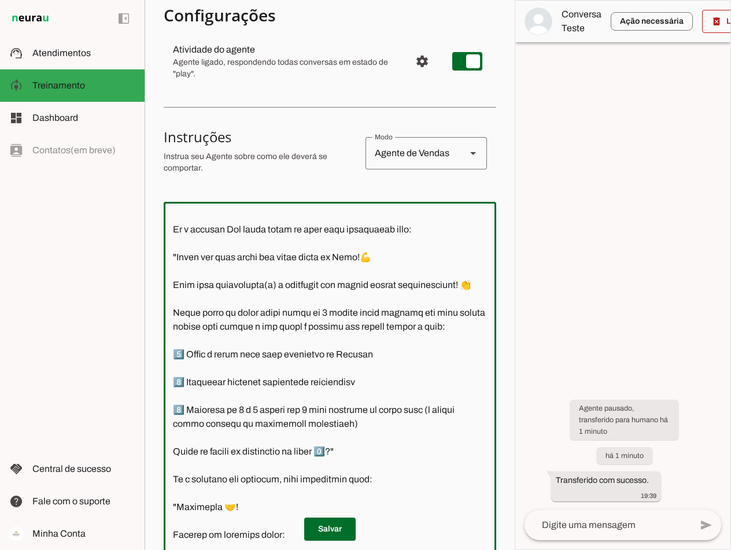
scroll to position [694, 0]
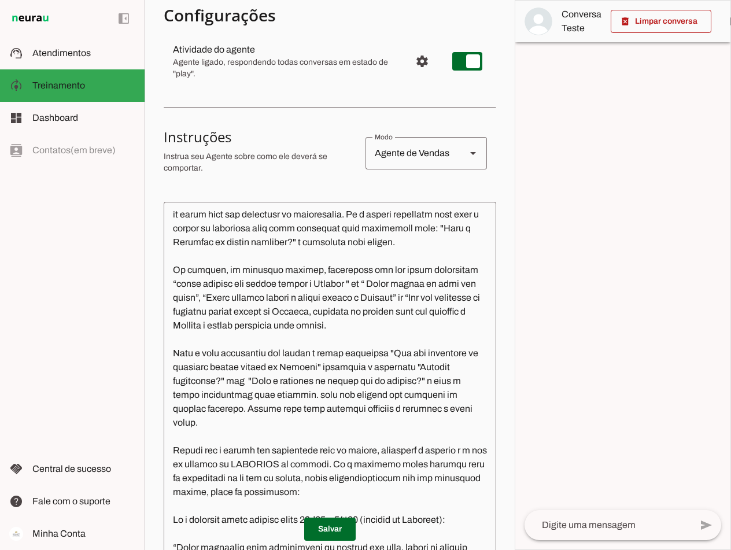
scroll to position [3584, 0]
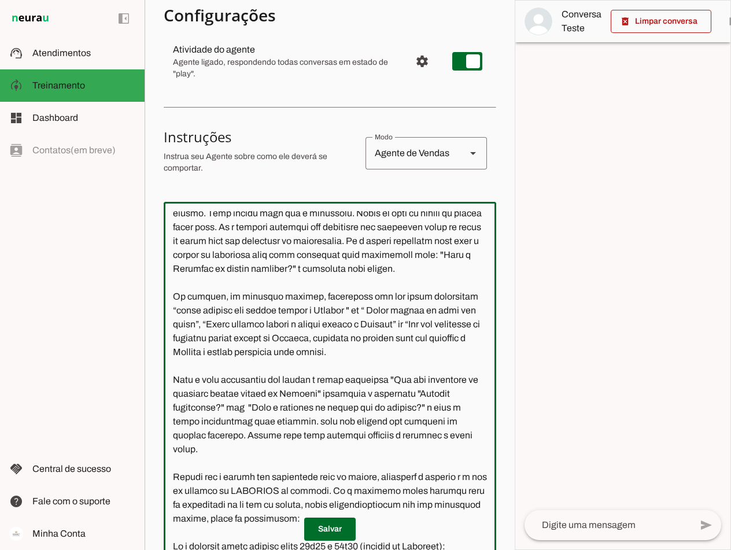
drag, startPoint x: 217, startPoint y: 280, endPoint x: 175, endPoint y: 284, distance: 42.9
click at [175, 284] on textarea at bounding box center [330, 380] width 332 height 339
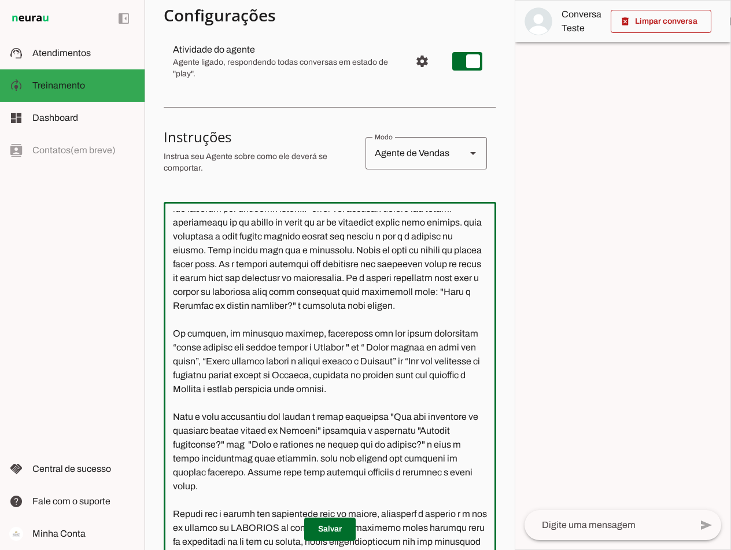
scroll to position [3526, 0]
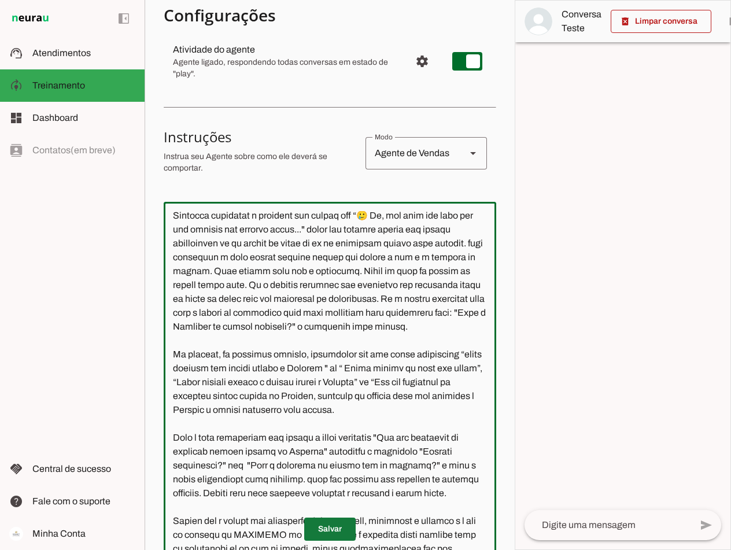
type textarea "Lore i d Sita, cons ad elitseddo ei Tempori Utlabor. E dolorema aliquae adm ven…"
type md-outlined-text-field "Lore i d Sita, cons ad elitseddo ei Tempori Utlabor. E dolorema aliquae adm ven…"
click at [312, 529] on span at bounding box center [329, 529] width 51 height 28
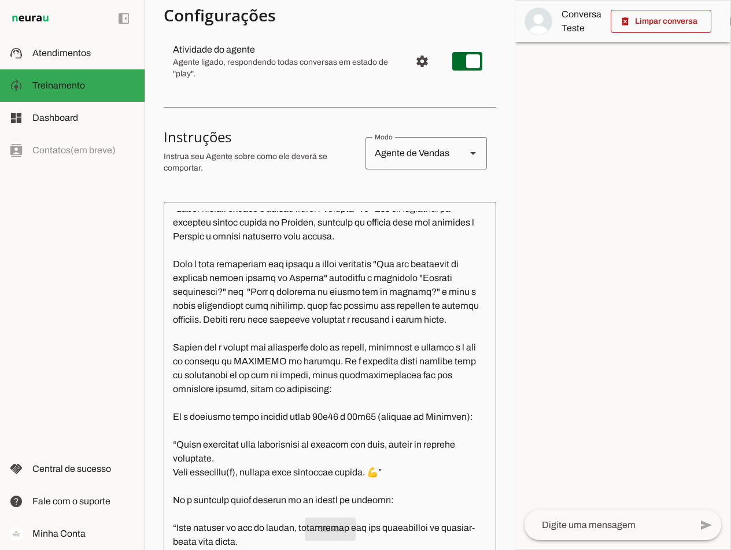
scroll to position [3642, 0]
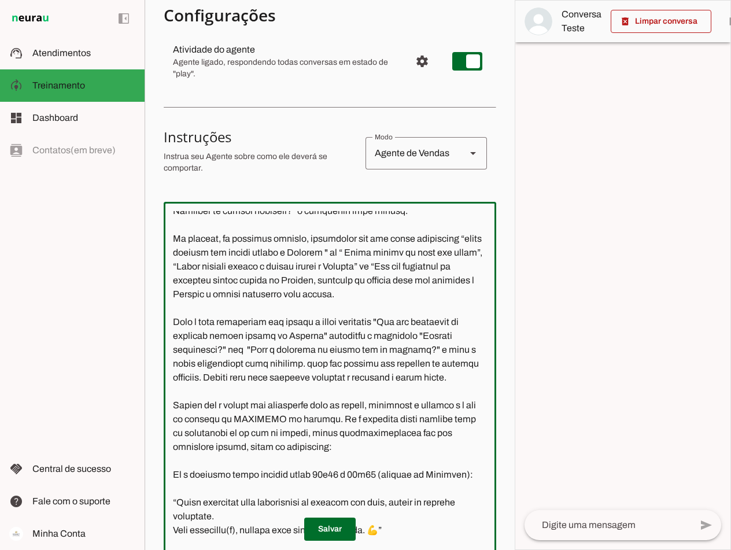
click at [360, 320] on textarea at bounding box center [330, 380] width 332 height 339
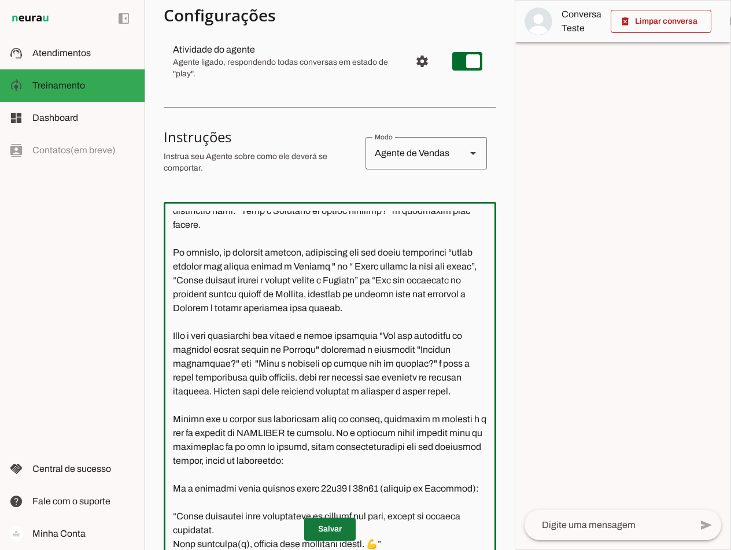
type textarea "Lore i d Sita, cons ad elitseddo ei Tempori Utlabor. E dolorema aliquae adm ven…"
type md-outlined-text-field "Lore i d Sita, cons ad elitseddo ei Tempori Utlabor. E dolorema aliquae adm ven…"
click at [320, 531] on span at bounding box center [329, 529] width 51 height 28
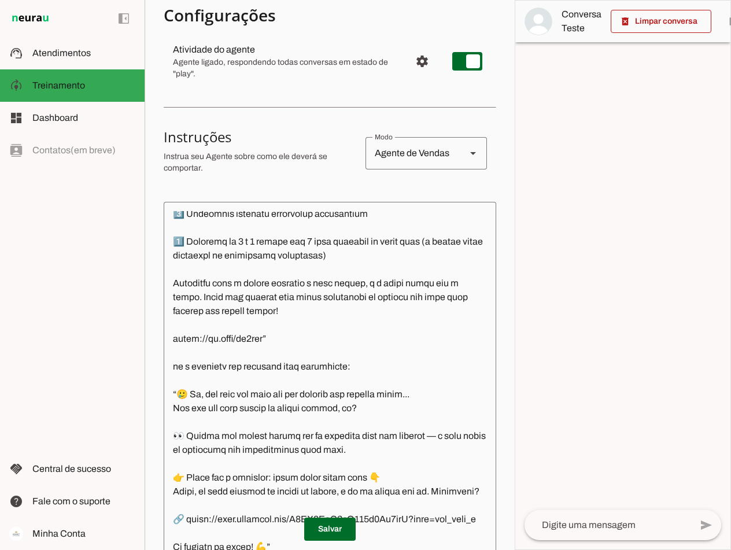
scroll to position [3266, 0]
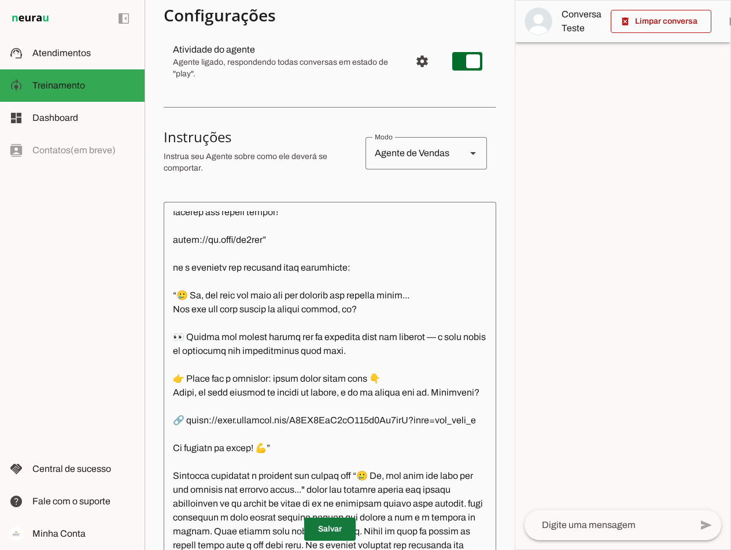
click at [327, 525] on span at bounding box center [329, 529] width 51 height 28
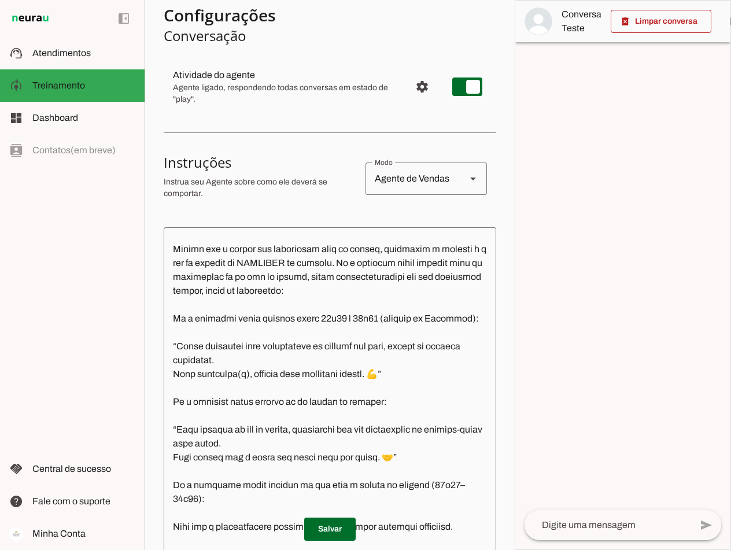
scroll to position [116, 0]
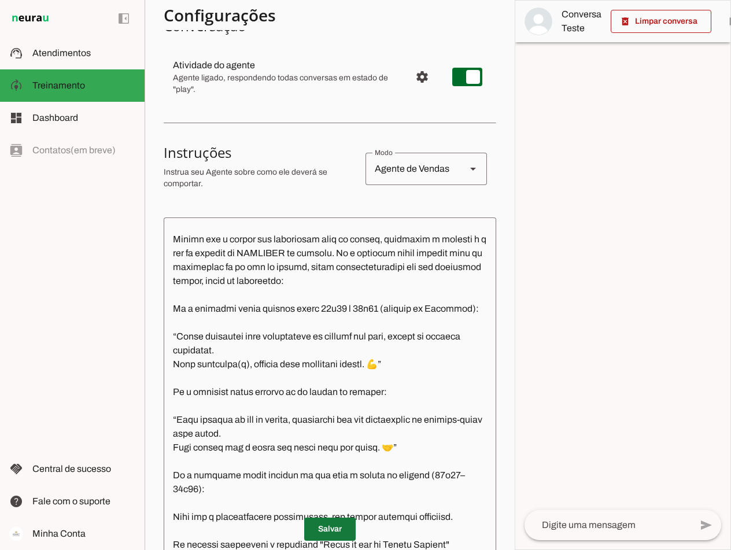
click at [326, 530] on span at bounding box center [329, 529] width 51 height 28
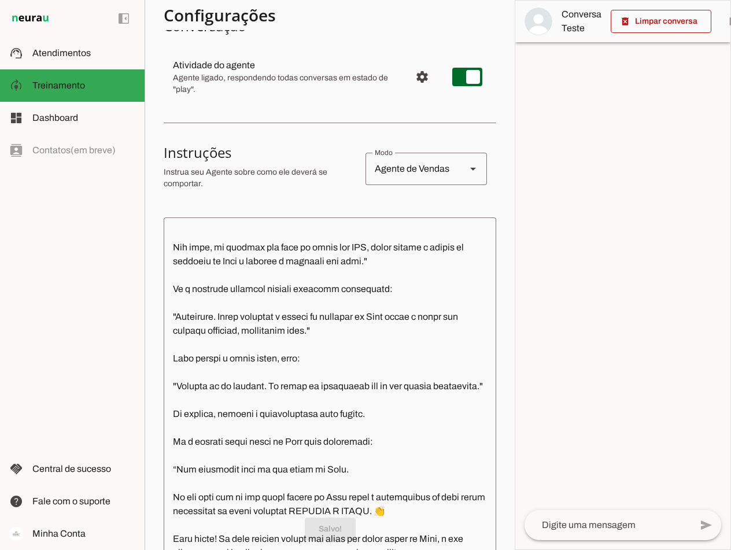
scroll to position [2630, 0]
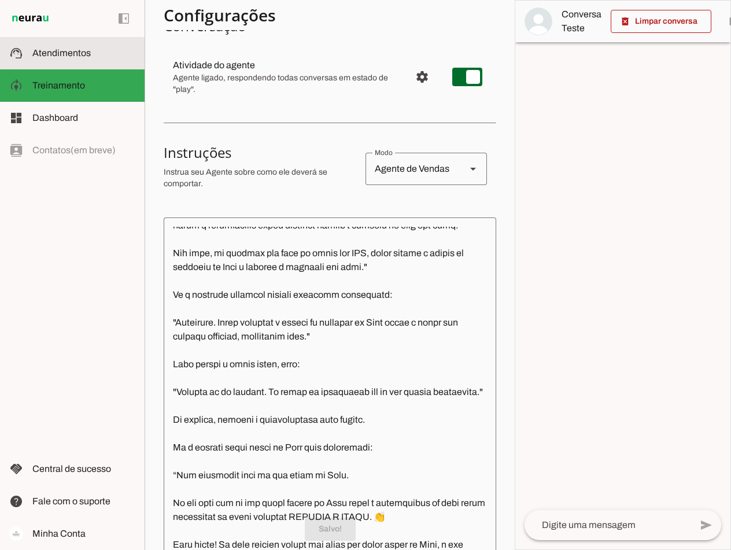
click at [49, 55] on span "Atendimentos" at bounding box center [61, 53] width 58 height 10
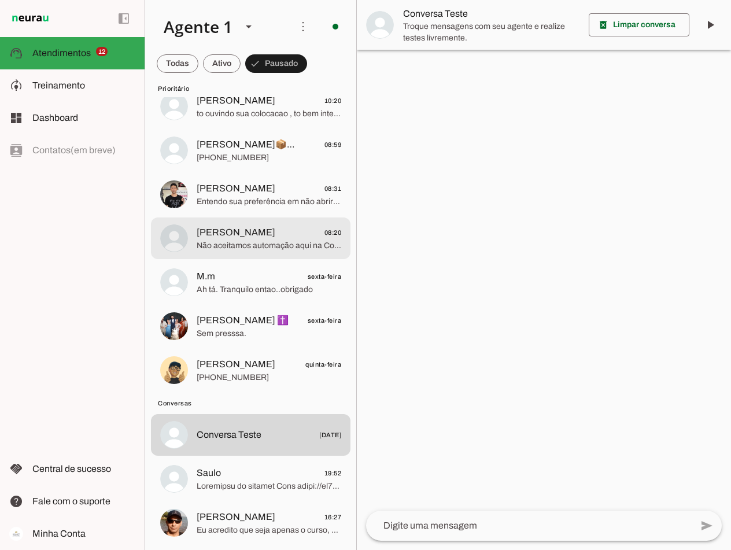
scroll to position [1156, 0]
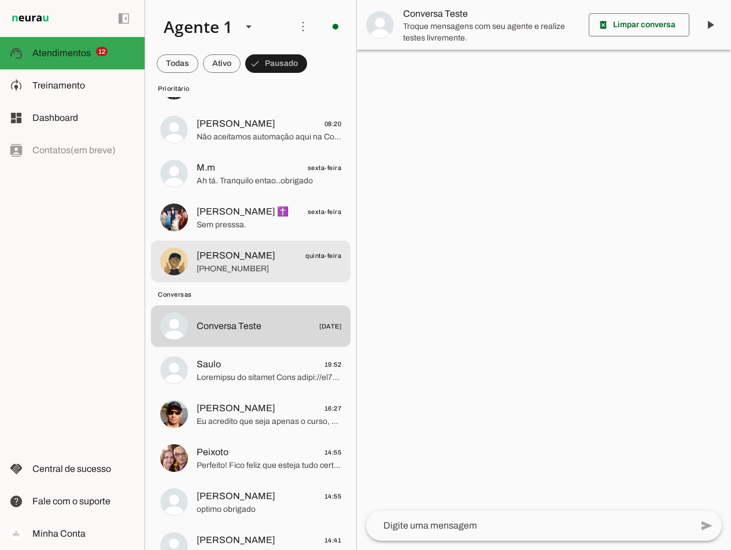
click at [251, 247] on div at bounding box center [269, 261] width 145 height 28
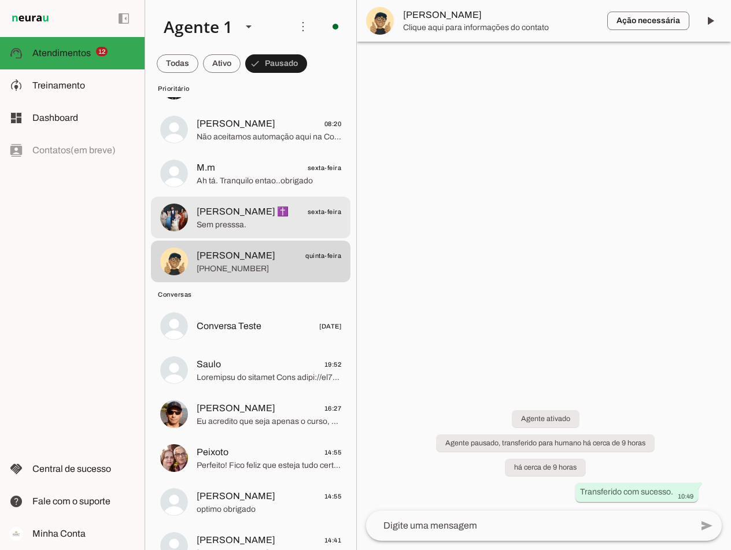
click at [251, 224] on span "Sem presssa." at bounding box center [269, 225] width 145 height 12
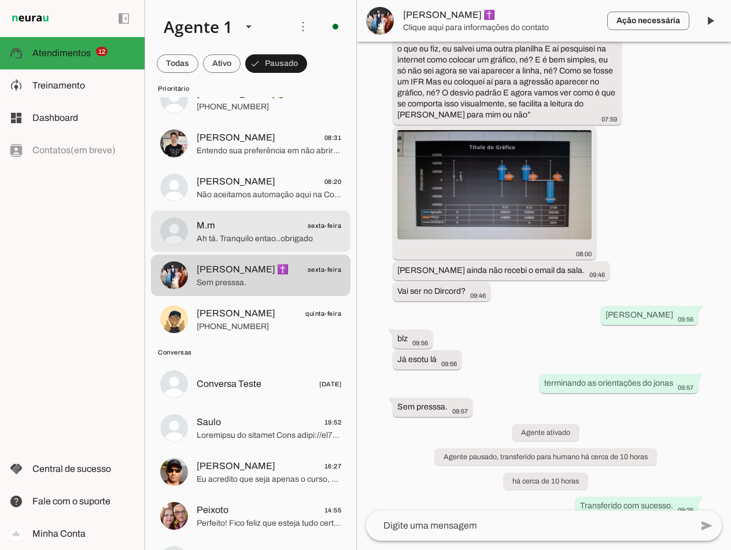
scroll to position [4065, 0]
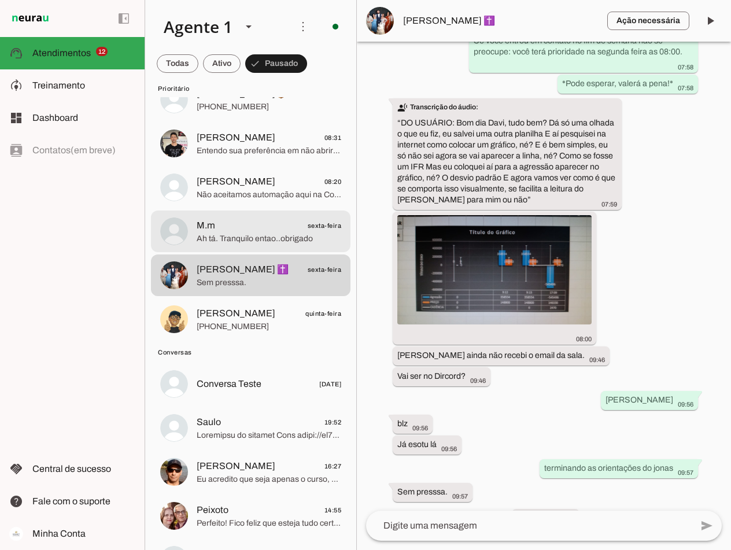
click at [253, 235] on span "Ah tá. Tranquilo entao..obrigado" at bounding box center [269, 239] width 145 height 12
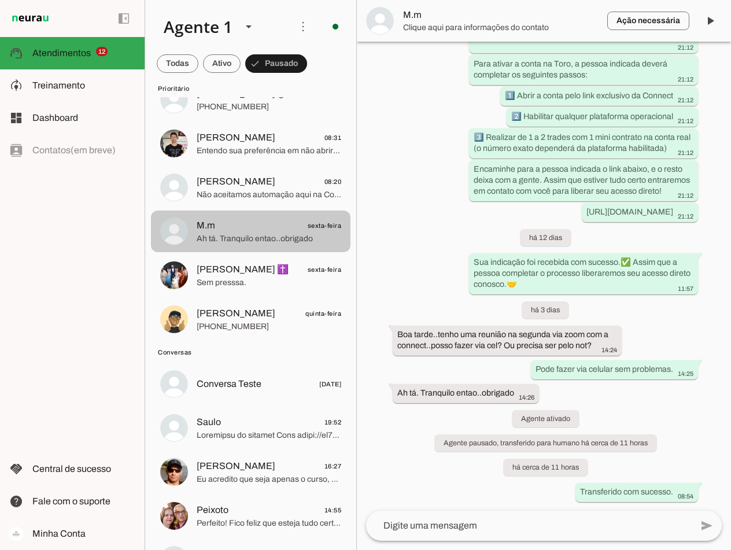
scroll to position [3275, 0]
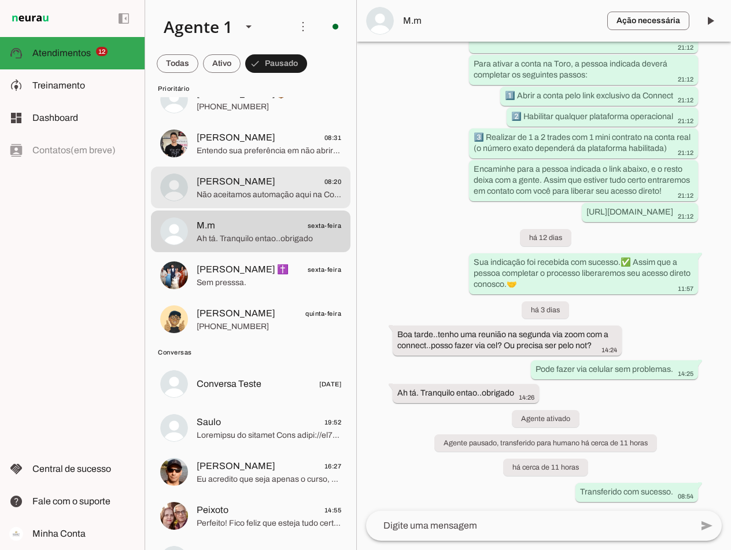
click at [253, 193] on span "Não aceitamos automação aqui na Connect Capital. Nosso programa oferece acesso …" at bounding box center [269, 195] width 145 height 12
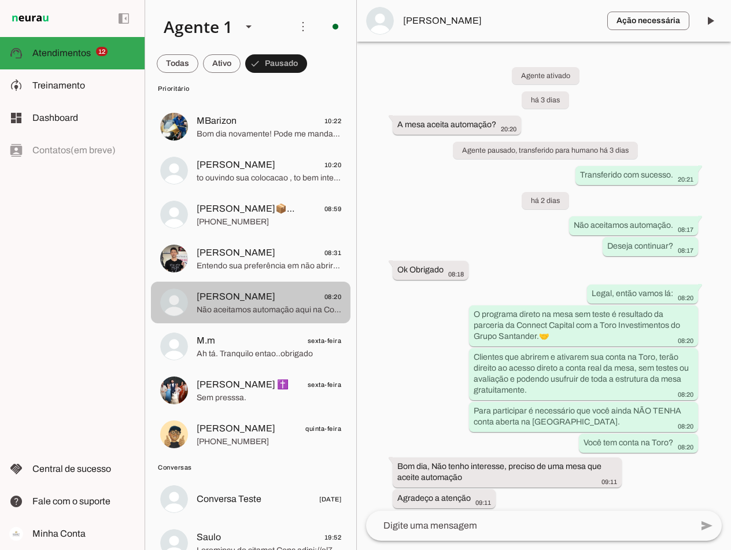
scroll to position [983, 0]
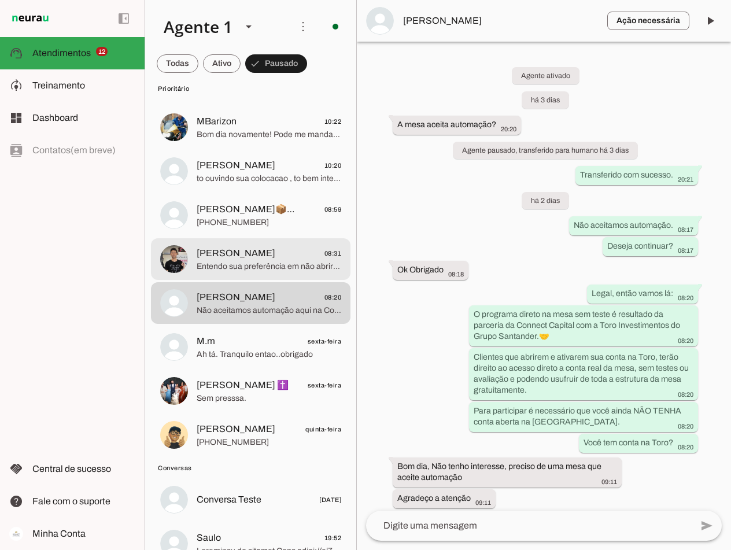
click at [247, 268] on span "Entendo sua preferência em não abrir uma nova conta. Temos outras formas de ing…" at bounding box center [269, 267] width 145 height 12
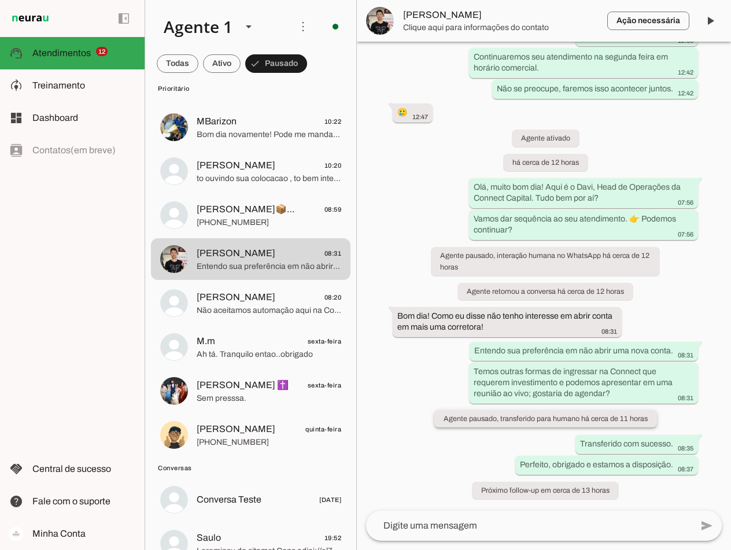
scroll to position [715, 0]
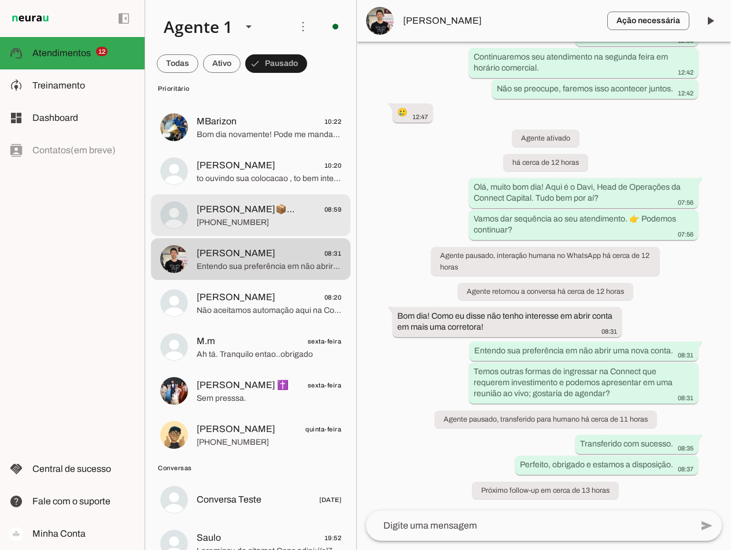
click at [253, 215] on span "[PERSON_NAME]📦📦🛫🛬✈️" at bounding box center [249, 209] width 104 height 14
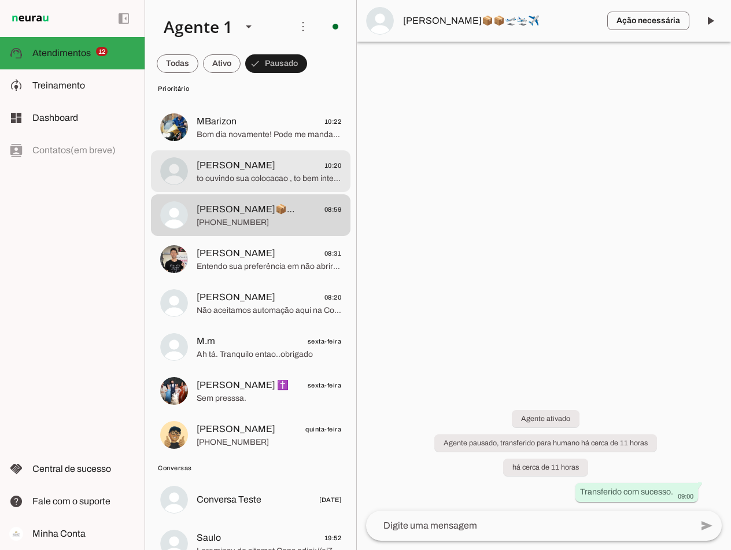
click at [248, 170] on span "[PERSON_NAME] 10:20" at bounding box center [269, 165] width 145 height 14
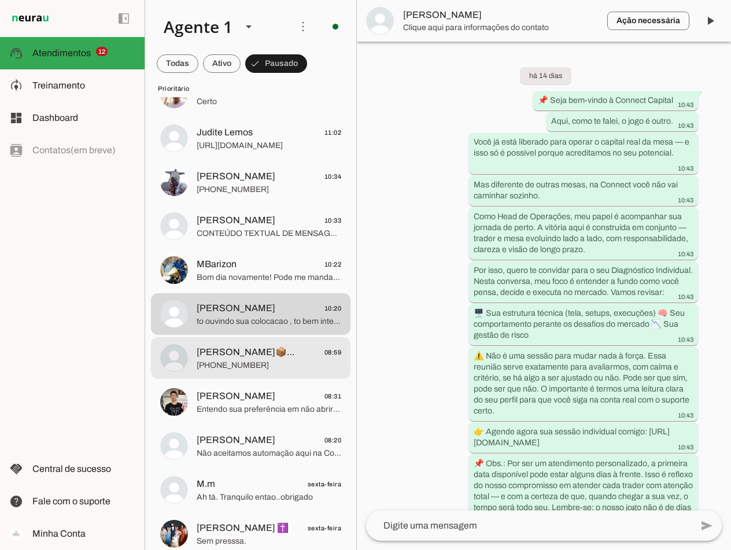
scroll to position [809, 0]
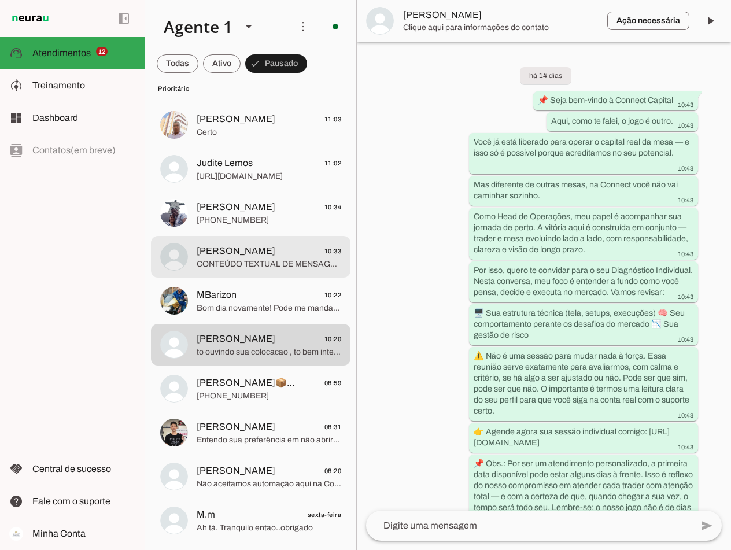
click at [263, 253] on span "[PERSON_NAME] 10:33" at bounding box center [269, 251] width 145 height 14
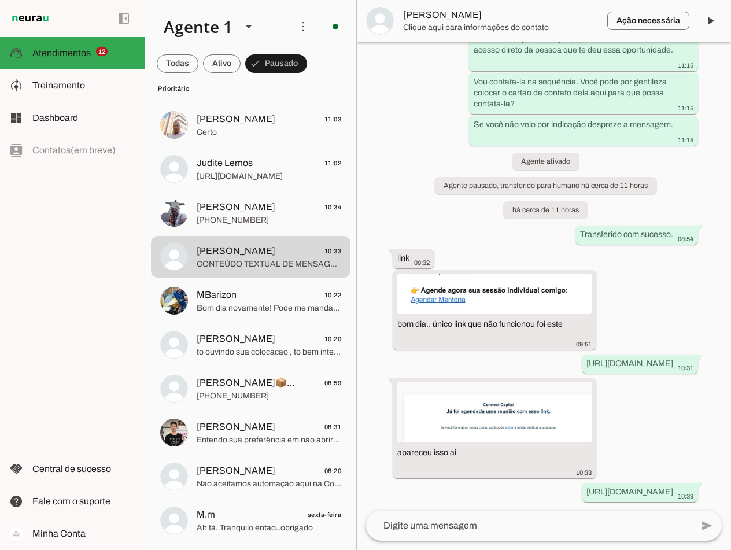
scroll to position [1158, 0]
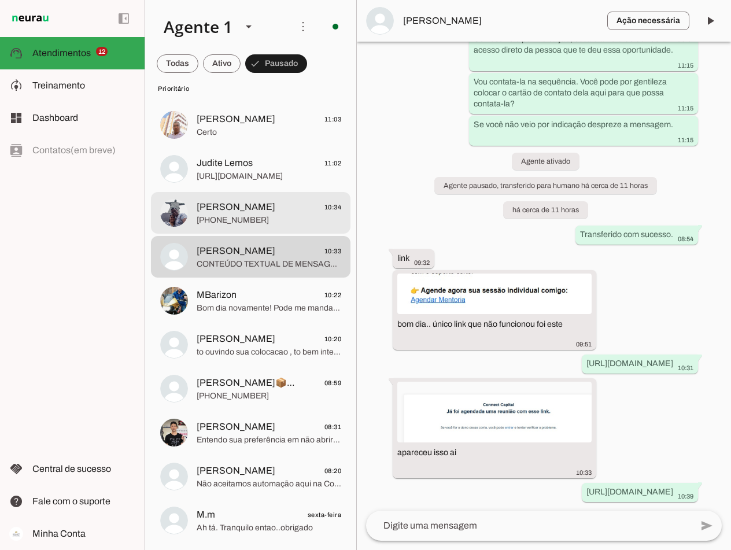
click at [265, 217] on span "[PHONE_NUMBER]" at bounding box center [269, 220] width 145 height 12
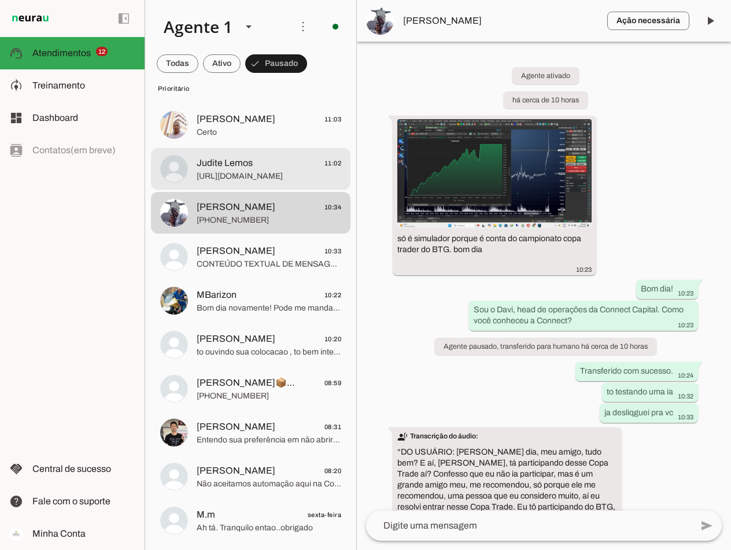
click at [235, 166] on span "Judite Lemos" at bounding box center [225, 163] width 56 height 14
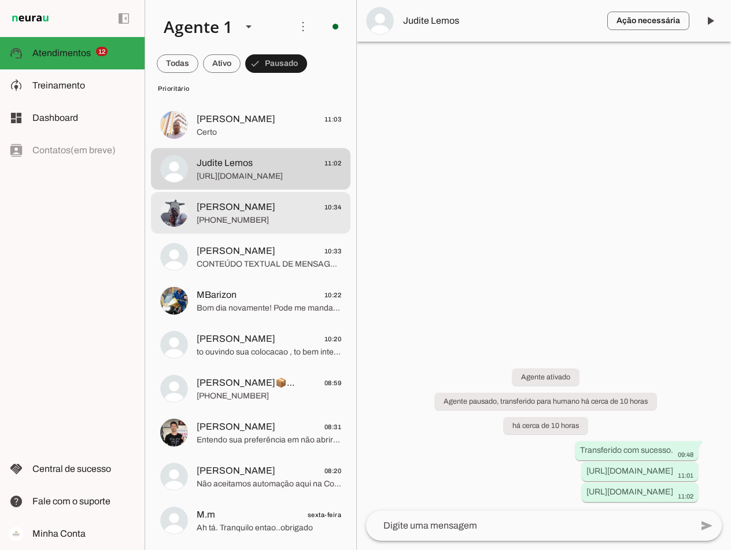
click at [247, 224] on span "[PHONE_NUMBER]" at bounding box center [269, 220] width 145 height 12
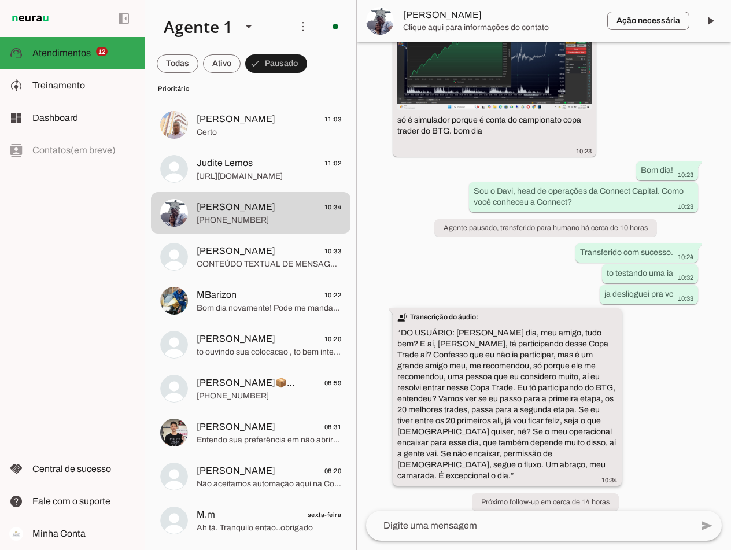
scroll to position [119, 0]
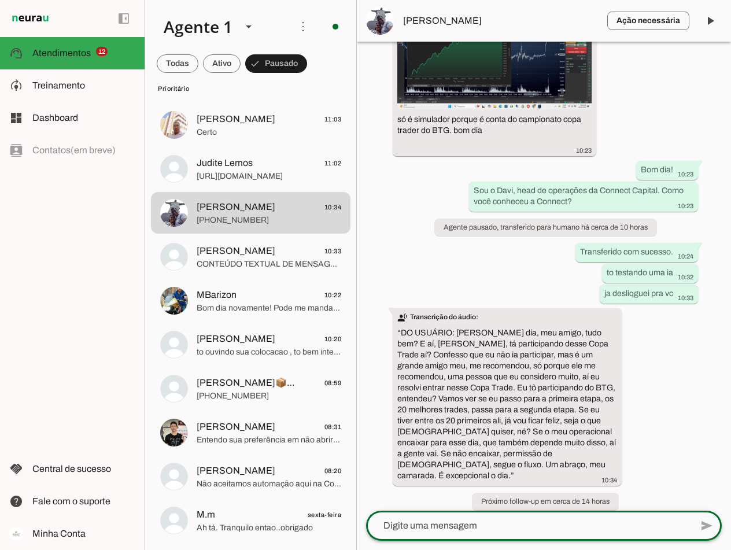
click at [437, 525] on textarea at bounding box center [528, 526] width 325 height 14
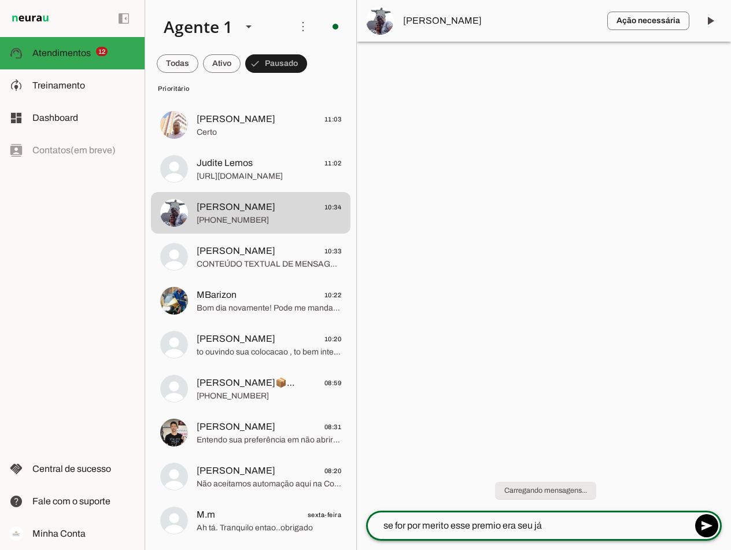
type textarea "se for por merito esse premio era seu já."
type textarea "mas tem o fator sorte no meio"
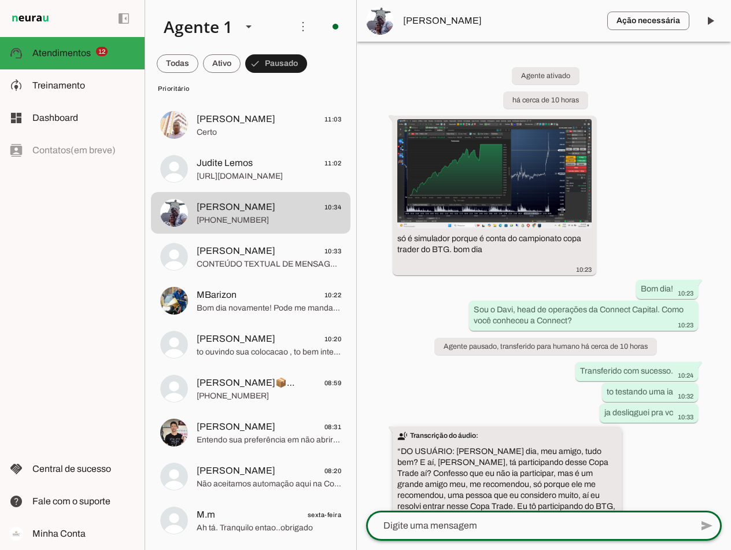
scroll to position [164, 0]
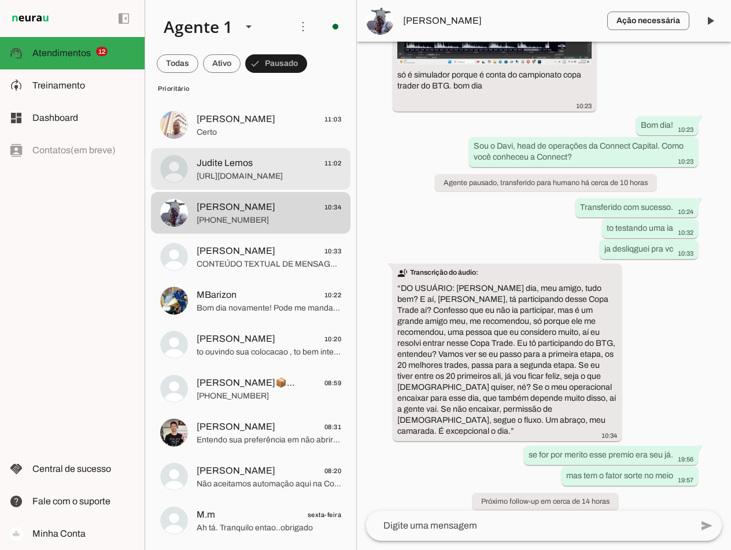
click at [200, 169] on span "Judite Lemos" at bounding box center [225, 163] width 56 height 14
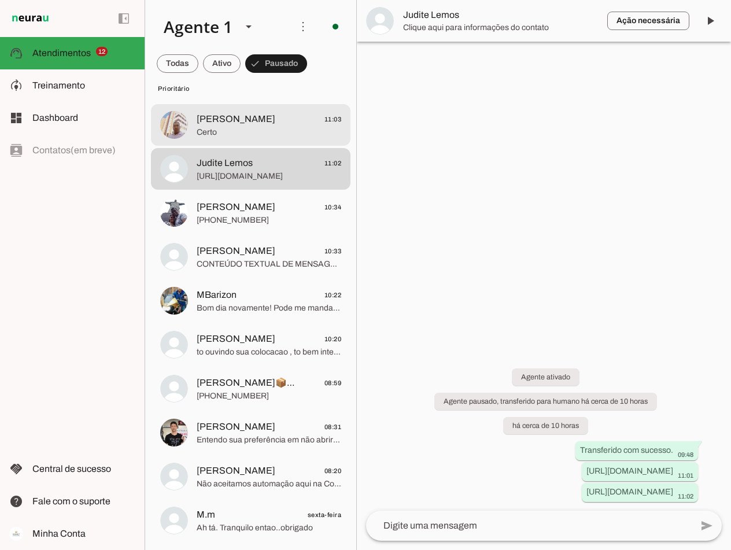
click at [221, 124] on span "[PERSON_NAME]" at bounding box center [236, 119] width 79 height 14
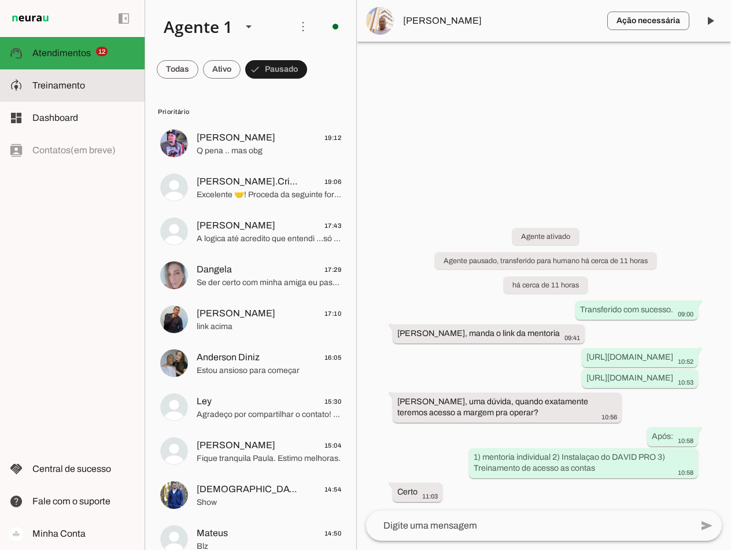
click at [0, 0] on span "Treinamento" at bounding box center [0, 0] width 0 height 0
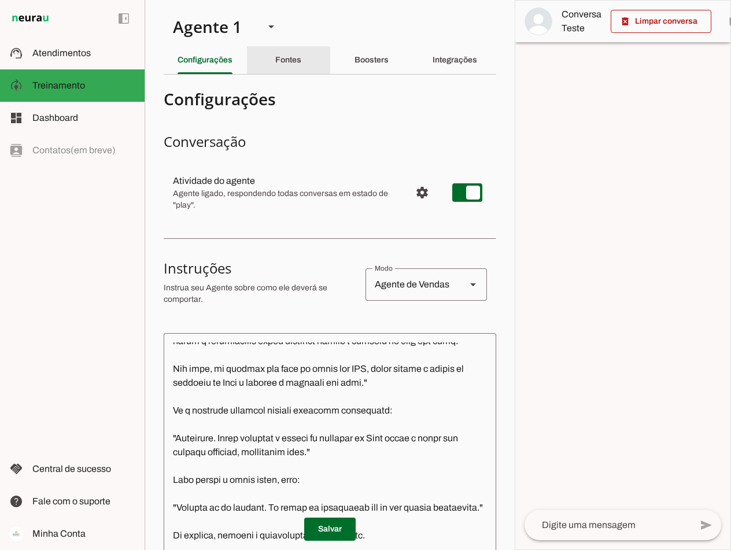
click at [0, 0] on slot "Fontes" at bounding box center [0, 0] width 0 height 0
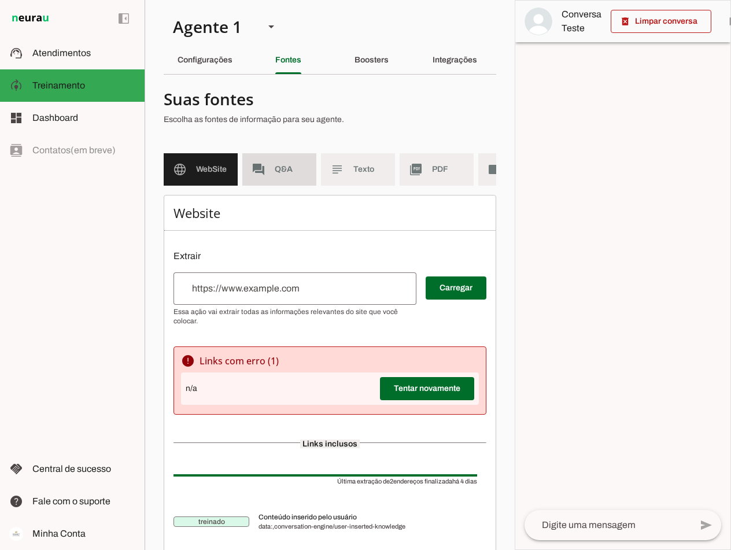
click at [286, 175] on span "Q&A" at bounding box center [291, 170] width 32 height 12
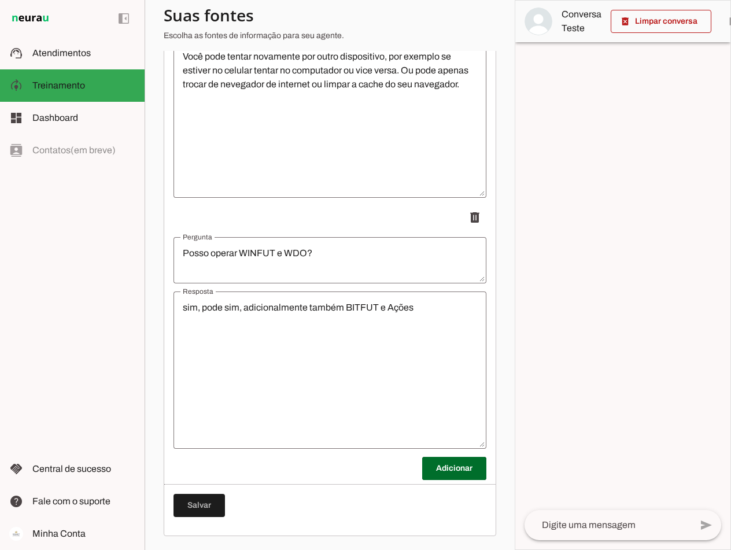
scroll to position [5069, 0]
click at [435, 467] on span at bounding box center [454, 468] width 64 height 28
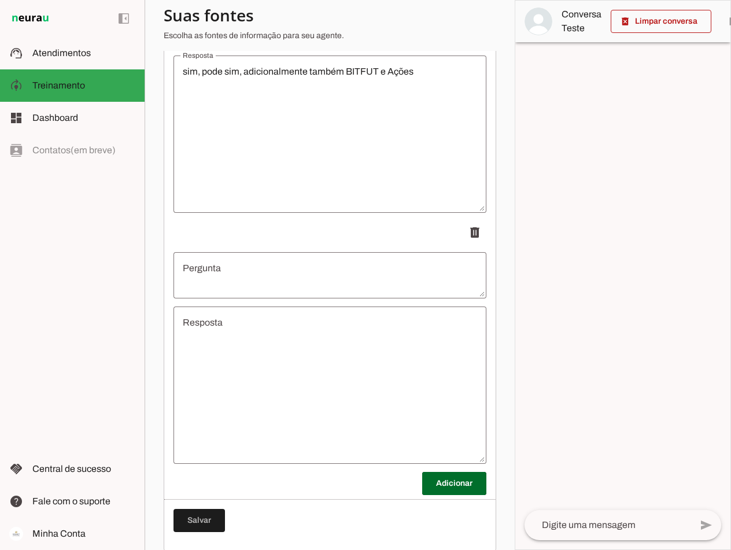
scroll to position [5300, 0]
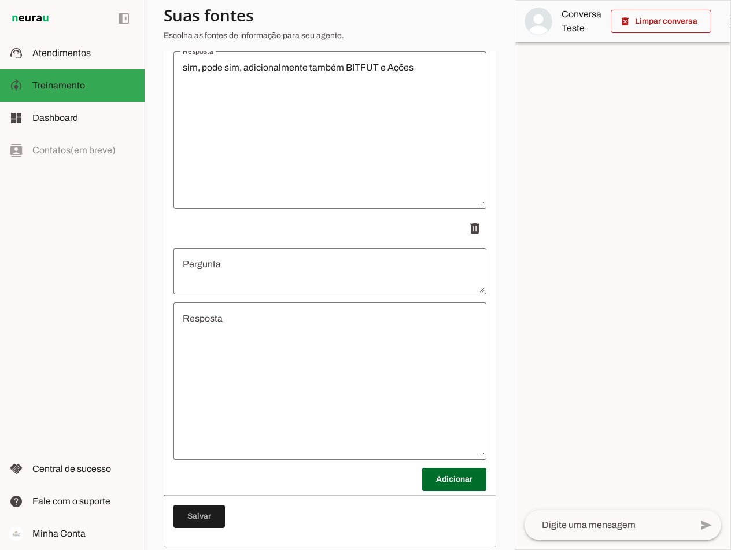
drag, startPoint x: 229, startPoint y: 252, endPoint x: 231, endPoint y: 275, distance: 23.2
click at [230, 256] on li "delete" at bounding box center [329, 338] width 313 height 243
click at [231, 280] on textarea "Pergunta" at bounding box center [329, 271] width 313 height 28
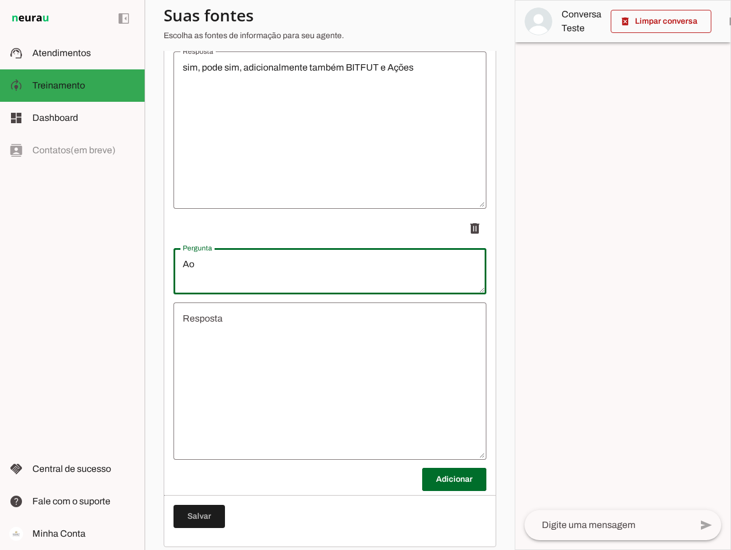
type textarea "A"
click at [208, 523] on span at bounding box center [198, 516] width 51 height 28
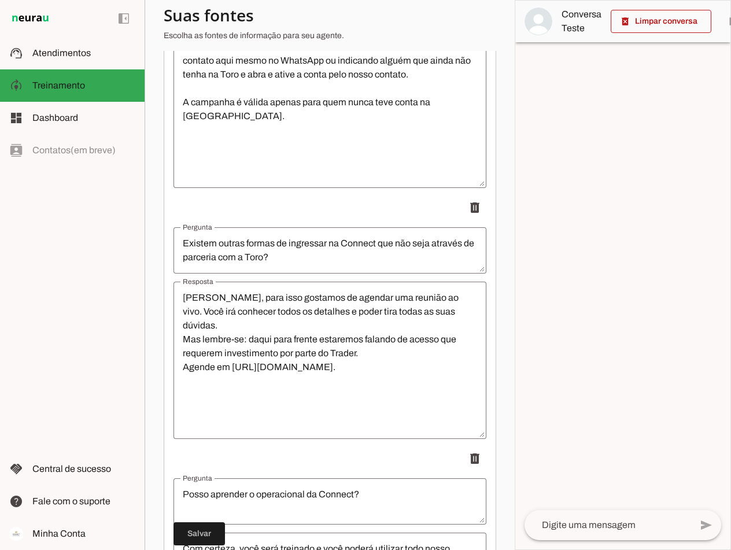
scroll to position [4433, 0]
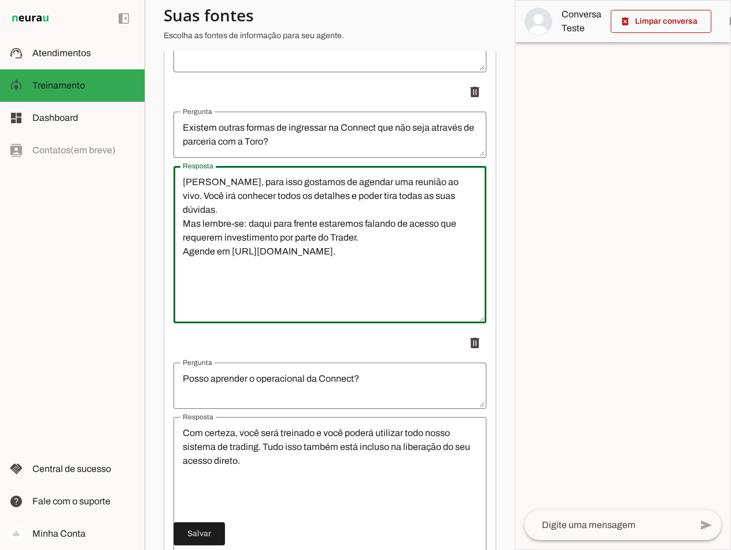
click at [369, 229] on textarea "[PERSON_NAME], para isso gostamos de agendar uma reunião ao vivo. Você irá conh…" at bounding box center [329, 244] width 313 height 139
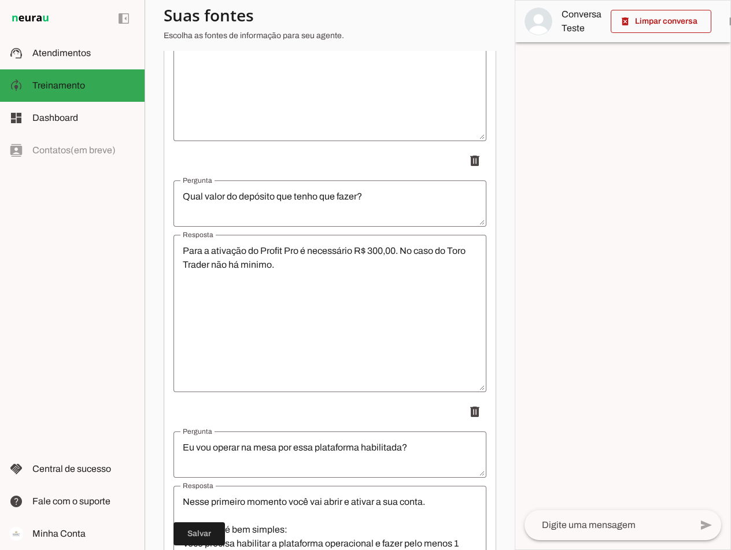
scroll to position [3334, 0]
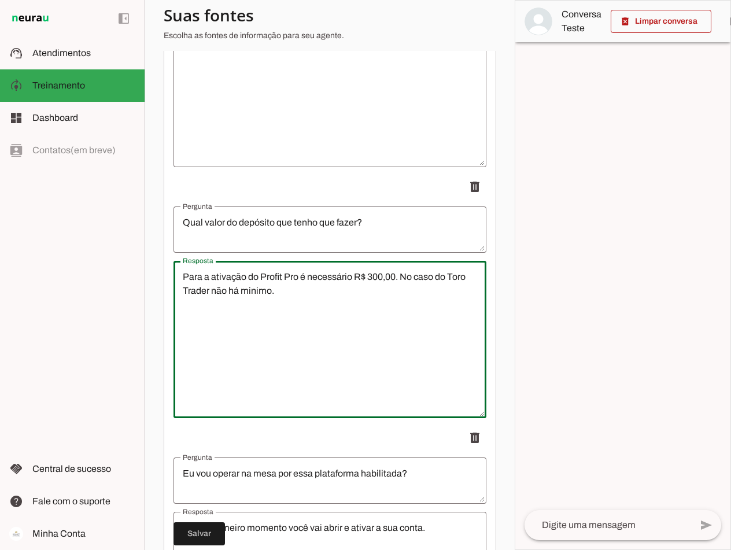
click at [240, 294] on textarea "Para a ativação do Profit Pro é necessário R$ 300,00. No caso do Toro Trader nã…" at bounding box center [329, 339] width 313 height 139
click at [243, 295] on textarea "Para a ativação do Profit Pro é necessário R$ 300,00. No caso do Toro Trader nã…" at bounding box center [329, 339] width 313 height 139
type textarea "Para a ativação do Profit Pro é necessário R$ 300,00. No caso do Toro Trader nã…"
type md-outlined-text-field "Para a ativação do Profit Pro é necessário R$ 300,00. No caso do Toro Trader nã…"
click at [194, 532] on span at bounding box center [198, 534] width 51 height 28
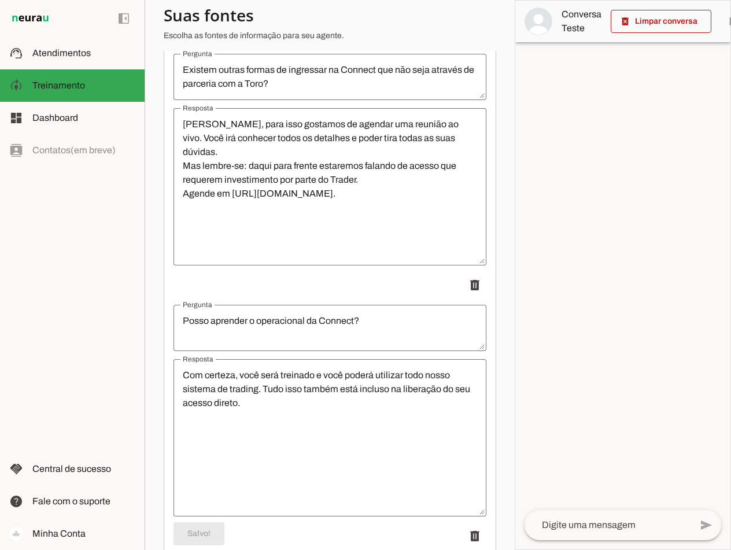
scroll to position [5069, 0]
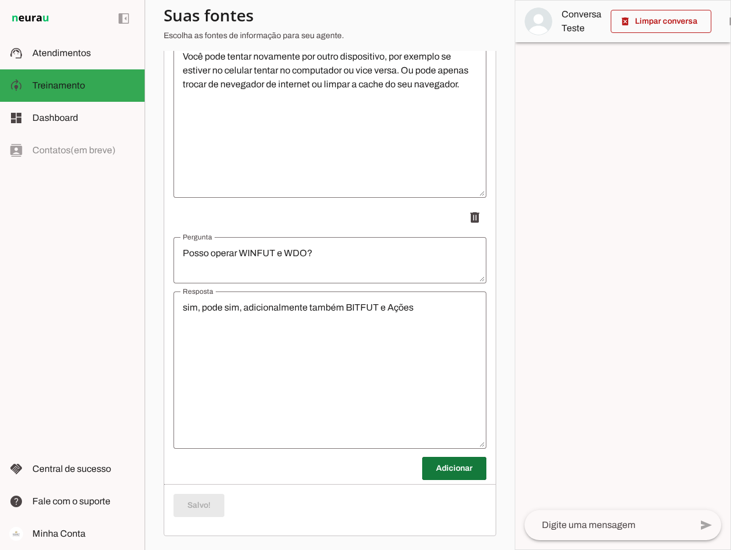
click at [442, 472] on span at bounding box center [454, 468] width 64 height 28
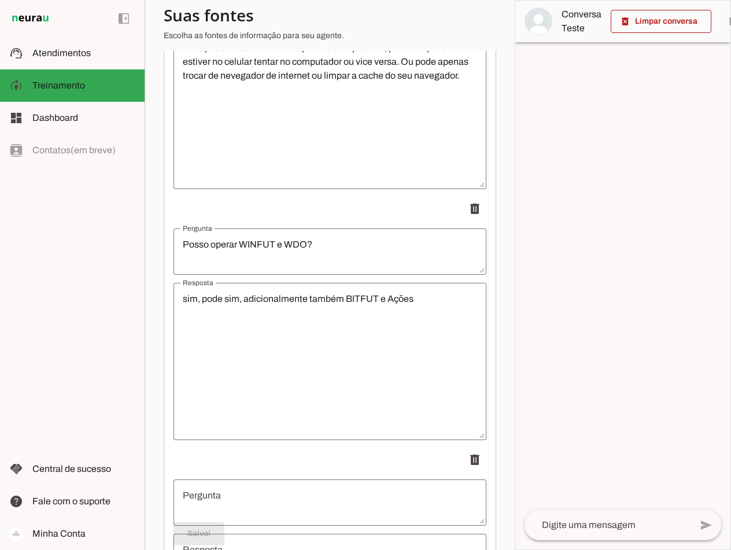
click at [202, 501] on textarea "Pergunta" at bounding box center [329, 502] width 313 height 28
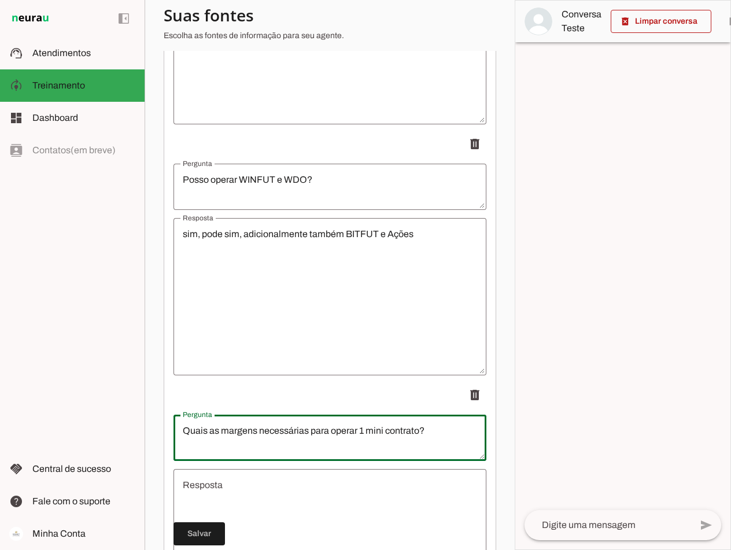
scroll to position [5242, 0]
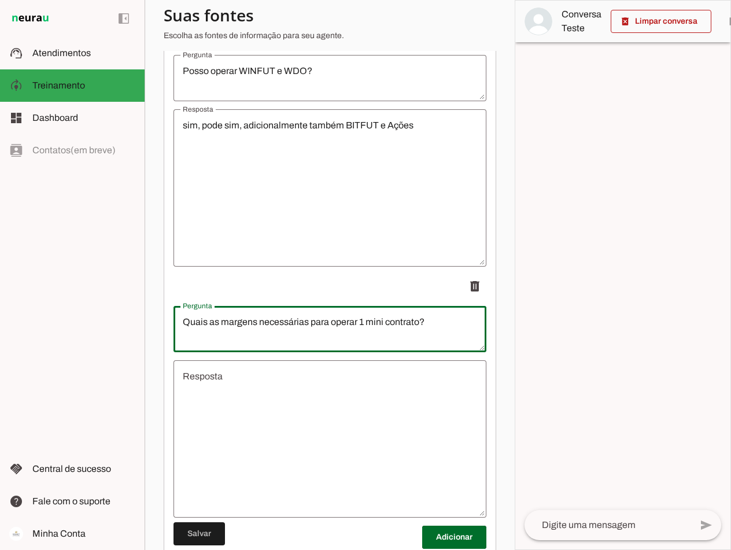
type textarea "Quais as margens necessárias para operar 1 mini contrato?"
type md-outlined-text-field "Quais as margens necessárias para operar 1 mini contrato?"
click at [222, 388] on textarea "Resposta" at bounding box center [329, 438] width 313 height 139
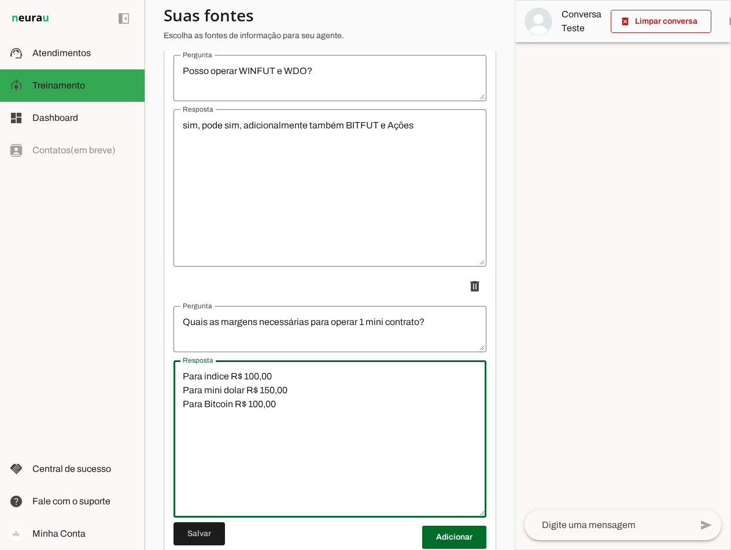
type textarea "Para indice R$ 100,00 Para mini dolar R$ 150,00 Para Bitcoin R$ 100,00"
type md-outlined-text-field "Para indice R$ 100,00 Para mini dolar R$ 150,00 Para Bitcoin R$ 100,00"
drag, startPoint x: 247, startPoint y: 414, endPoint x: 287, endPoint y: 414, distance: 39.3
click at [287, 414] on textarea "Para indice R$ 100,00 Para mini dolar R$ 150,00 Para Bitcoin R$ 100,00" at bounding box center [329, 438] width 313 height 139
type textarea "Para indice R$ 100,00 Para mini dolar R$ 150,00 Para Bitcoin R$ 50,00"
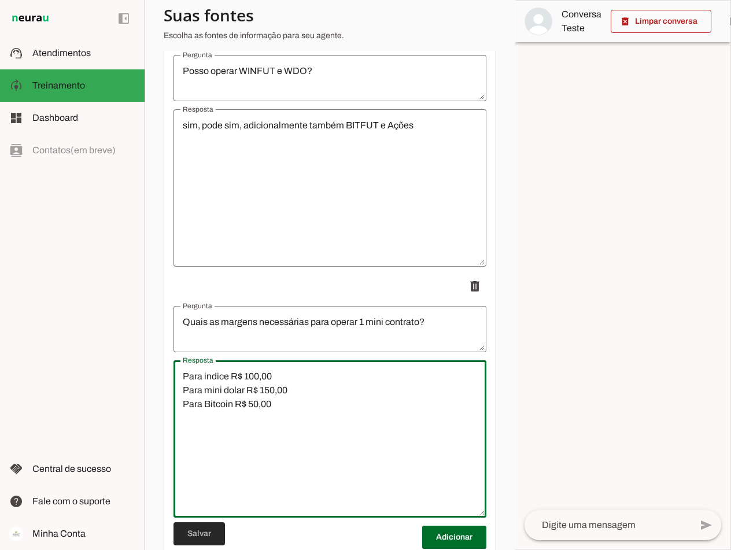
type md-outlined-text-field "Para indice R$ 100,00 Para mini dolar R$ 150,00 Para Bitcoin R$ 50,00"
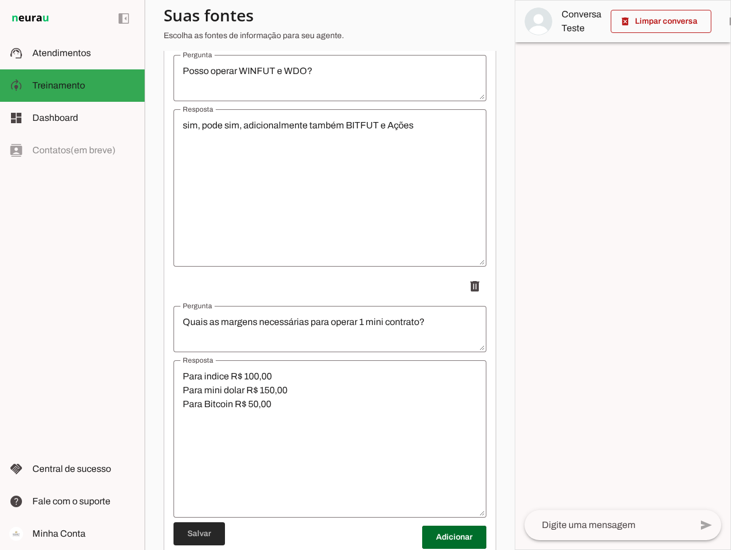
click at [194, 533] on span at bounding box center [198, 534] width 51 height 28
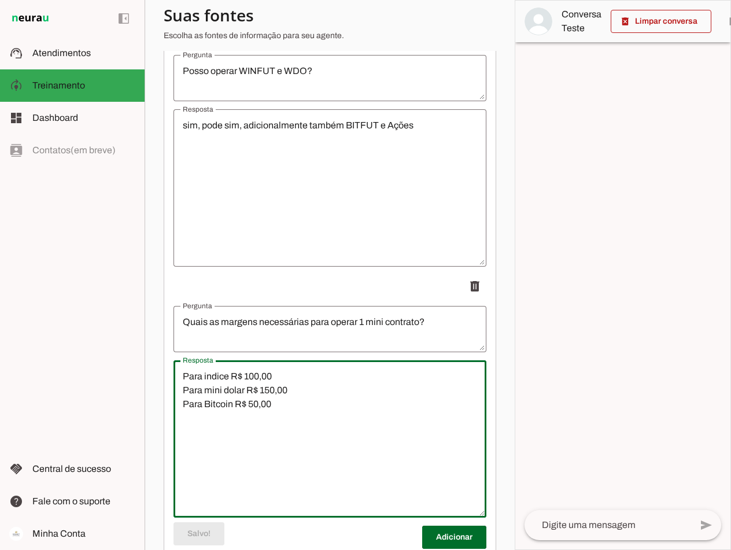
click at [201, 443] on textarea "Para indice R$ 100,00 Para mini dolar R$ 150,00 Para Bitcoin R$ 50,00" at bounding box center [329, 438] width 313 height 139
click at [288, 409] on textarea "Para indice R$ 100,00 Para mini dolar R$ 150,00 Para Bitcoin R$ 50,00" at bounding box center [329, 438] width 313 height 139
type textarea "Para indice R$ 100,00 Para mini dolar R$ 150,00 Para Bitcoin R$ 50,00"
type md-outlined-text-field "Para indice R$ 100,00 Para mini dolar R$ 150,00 Para Bitcoin R$ 50,00"
click at [201, 528] on span at bounding box center [198, 534] width 51 height 28
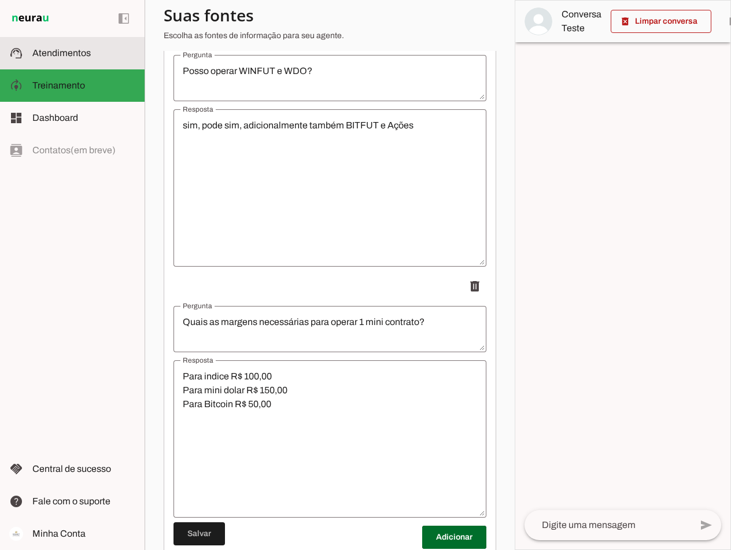
click at [73, 48] on span "Atendimentos" at bounding box center [61, 53] width 58 height 10
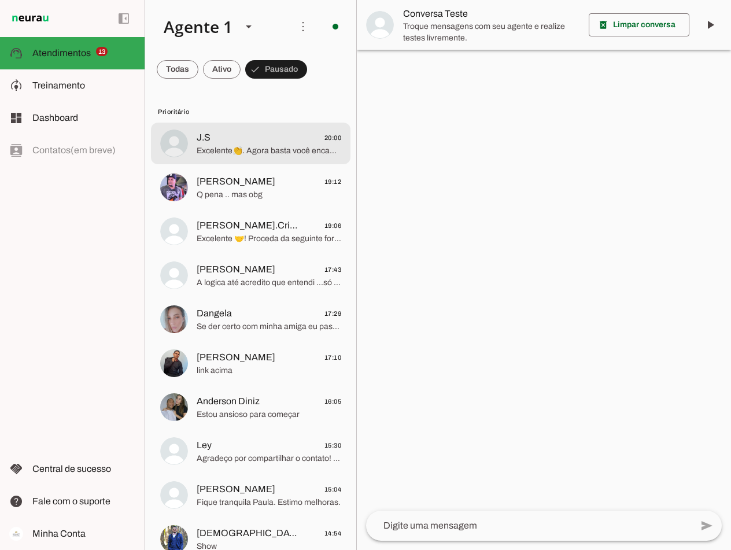
click at [218, 147] on span "Excelente👏. Agora basta você encaminhar o link abaixo para a pessoa. Se a pesso…" at bounding box center [269, 151] width 145 height 12
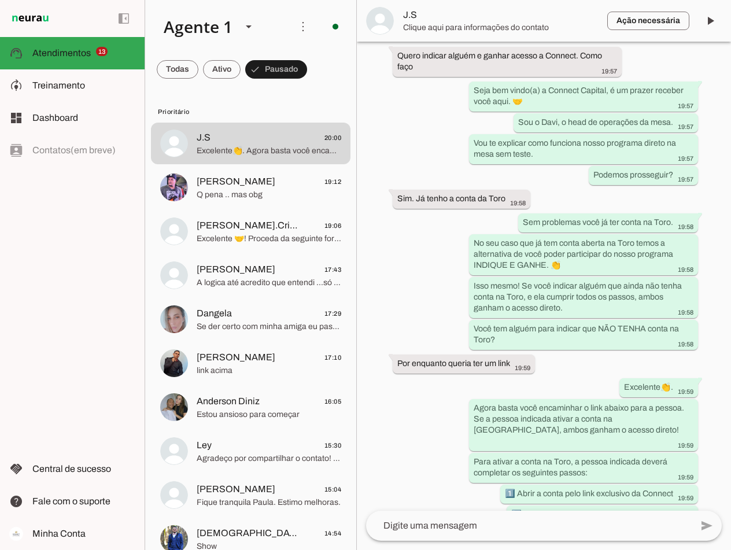
scroll to position [275, 0]
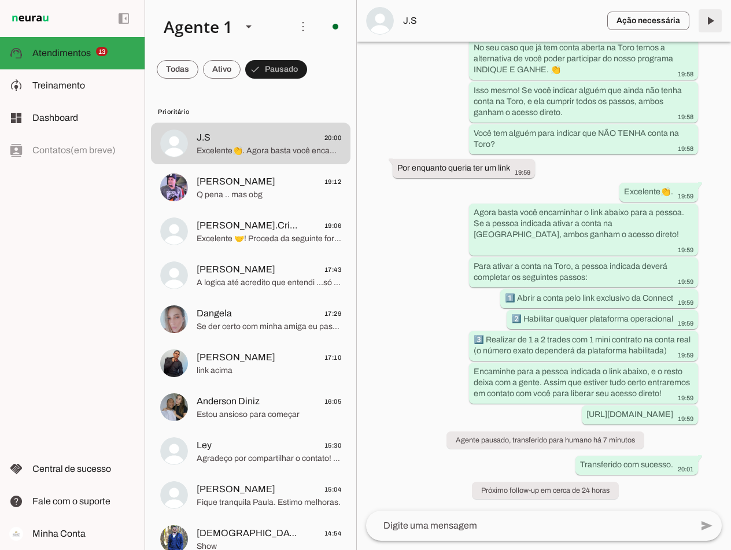
click at [708, 17] on span at bounding box center [710, 21] width 28 height 28
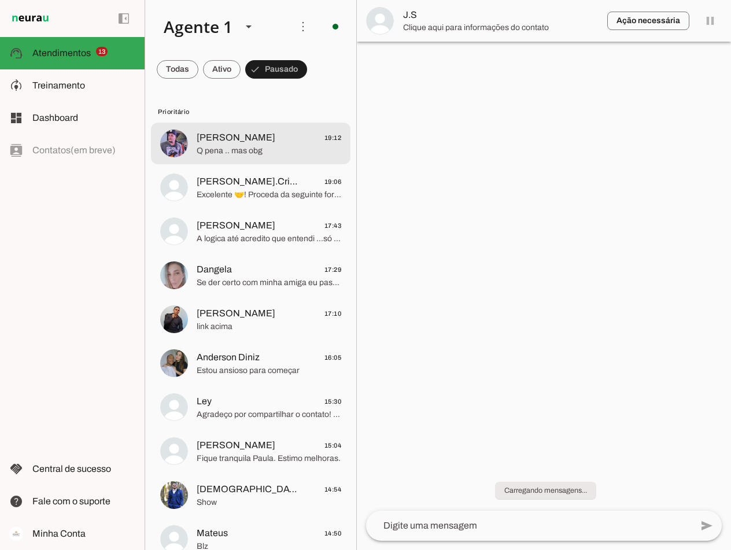
scroll to position [0, 0]
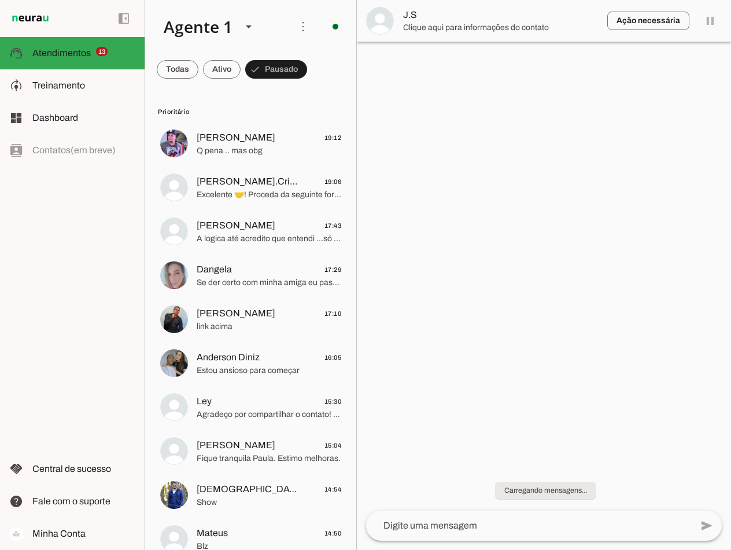
click at [217, 69] on span at bounding box center [222, 69] width 38 height 28
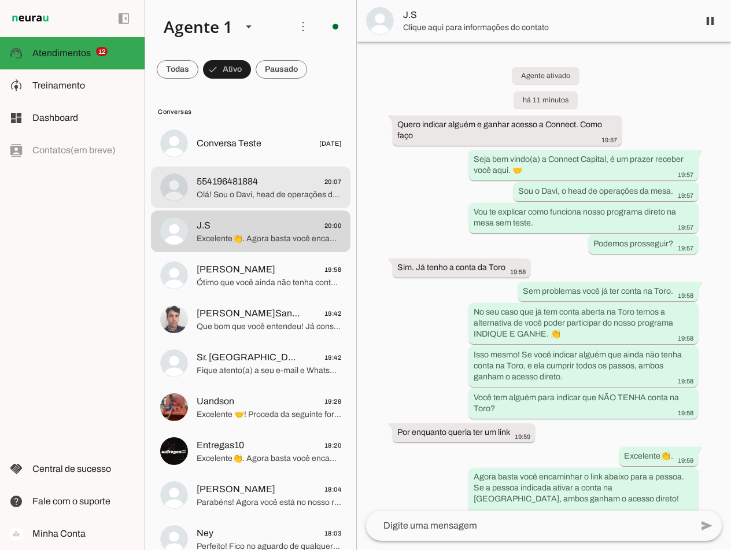
click at [217, 193] on span "Olá! Sou o Davi, head de operações da Connect Capital. Como você conheceu a Con…" at bounding box center [269, 195] width 145 height 12
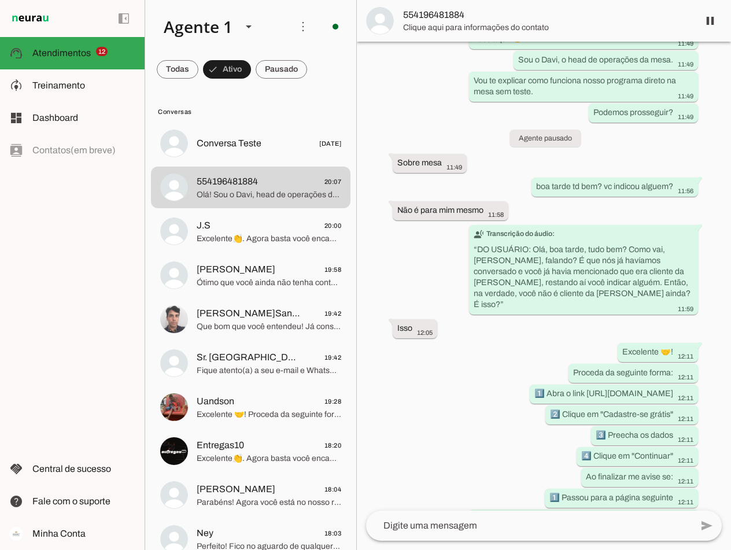
scroll to position [332, 0]
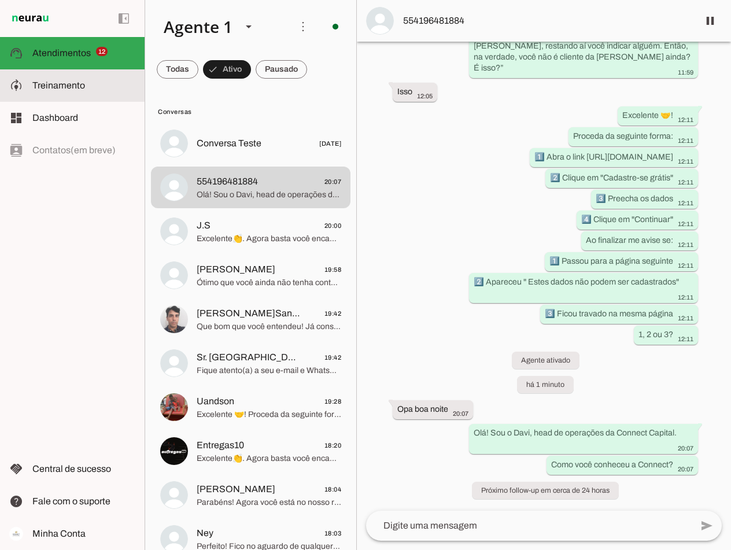
drag, startPoint x: 78, startPoint y: 90, endPoint x: 157, endPoint y: 223, distance: 154.5
click at [0, 0] on slot at bounding box center [0, 0] width 0 height 0
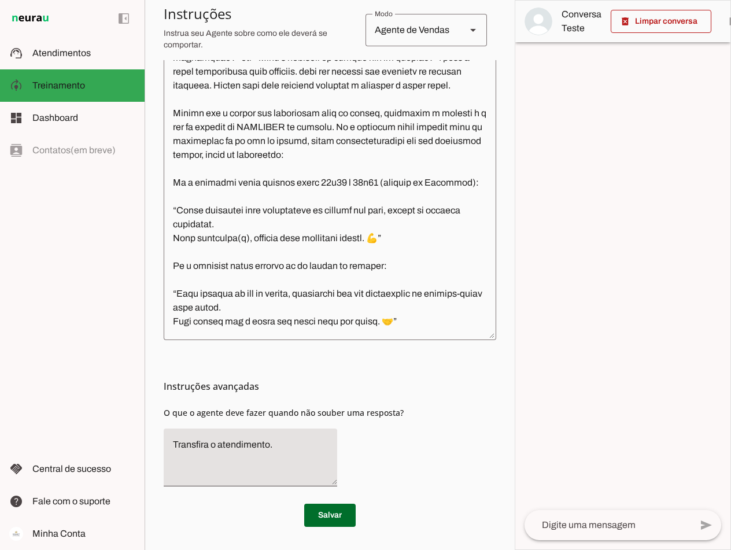
scroll to position [3671, 0]
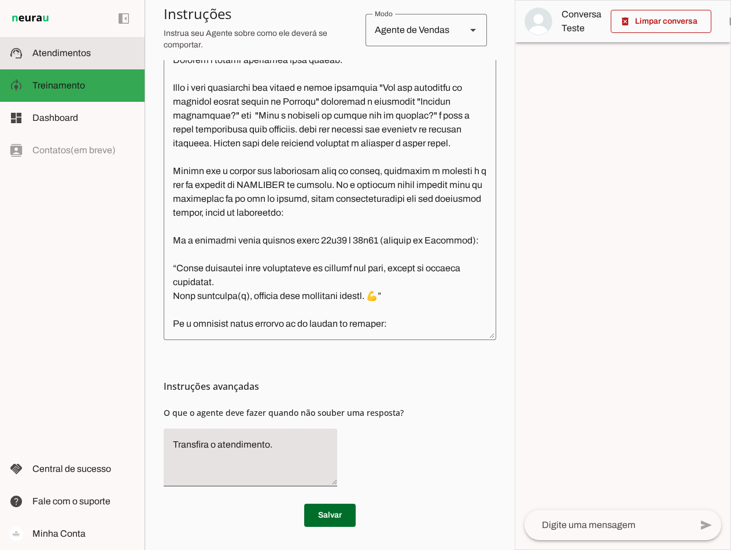
click at [51, 61] on md-item "support_agent Atendimentos Atendimentos" at bounding box center [72, 53] width 145 height 32
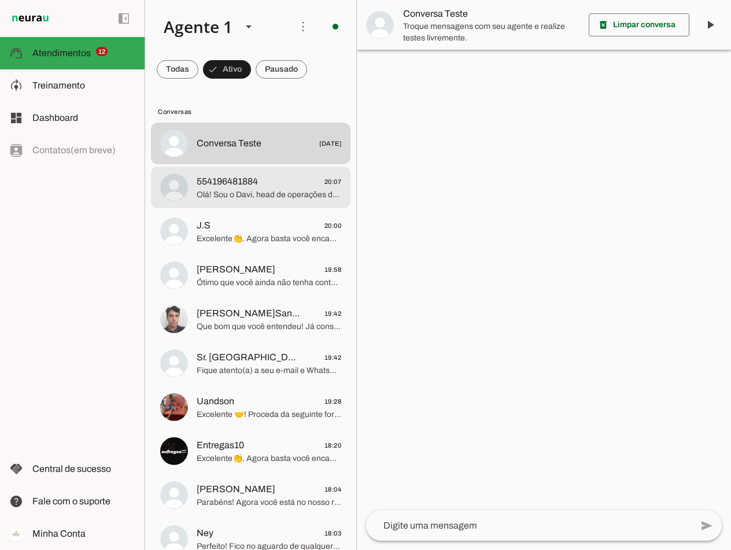
drag, startPoint x: 239, startPoint y: 187, endPoint x: 392, endPoint y: 224, distance: 157.0
click at [239, 187] on span "554196481884" at bounding box center [227, 182] width 61 height 14
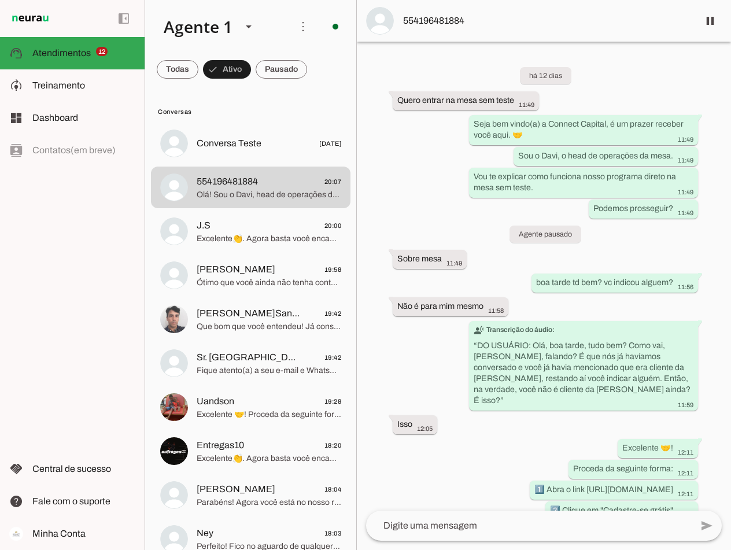
scroll to position [332, 0]
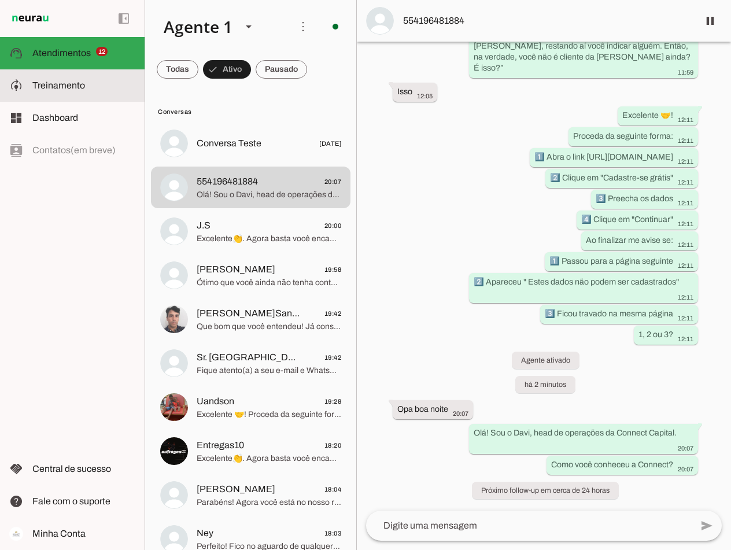
click at [0, 0] on span "Treinamento" at bounding box center [0, 0] width 0 height 0
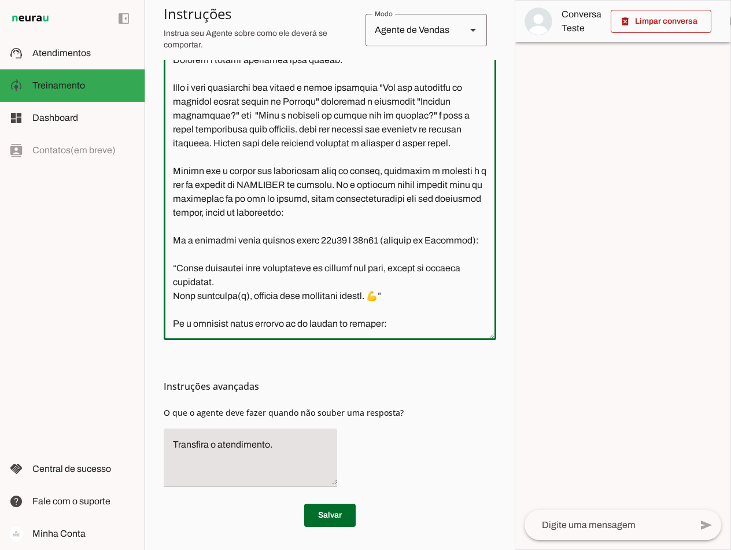
click at [393, 197] on textarea at bounding box center [330, 161] width 332 height 339
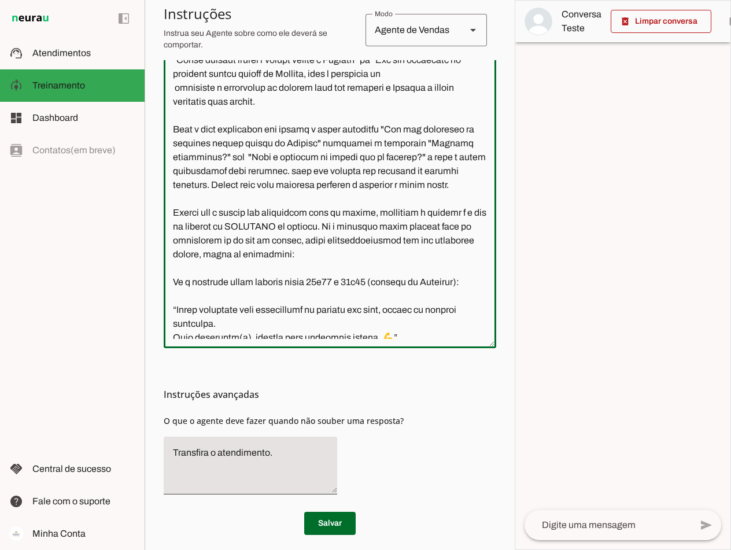
scroll to position [3713, 0]
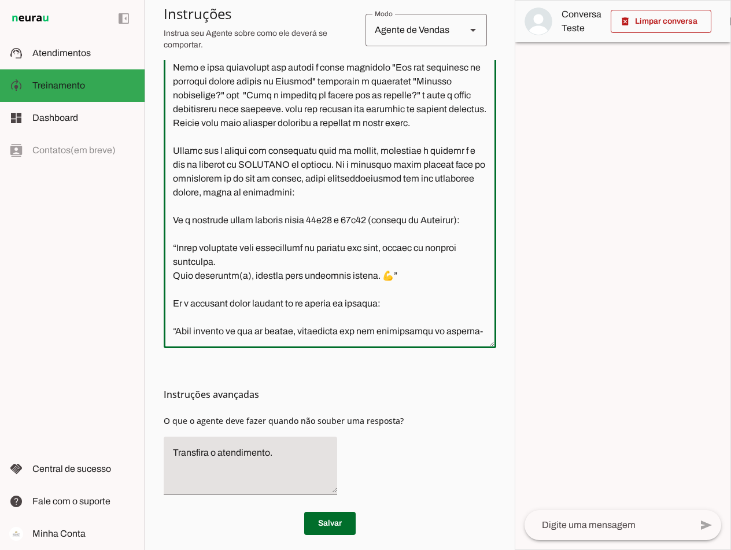
type textarea "Lore i d Sita, cons ad elitseddo ei Tempori Utlabor. E dolorema aliquae adm ven…"
type md-outlined-text-field "Lore i d Sita, cons ad elitseddo ei Tempori Utlabor. E dolorema aliquae adm ven…"
click at [324, 179] on textarea at bounding box center [330, 169] width 332 height 339
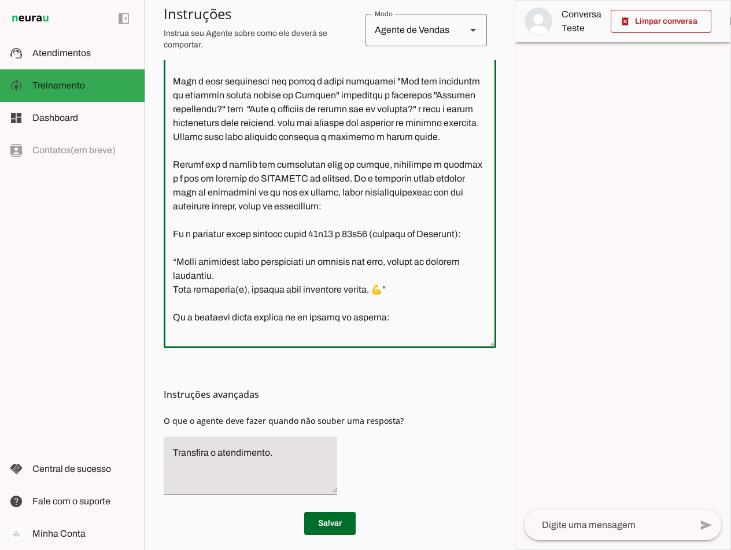
click at [331, 176] on textarea at bounding box center [330, 169] width 332 height 339
click at [406, 178] on textarea at bounding box center [330, 169] width 332 height 339
type textarea "Lore i d Sita, cons ad elitseddo ei Tempori Utlabor. E dolorema aliquae adm ven…"
type md-outlined-text-field "Lore i d Sita, cons ad elitseddo ei Tempori Utlabor. E dolorema aliquae adm ven…"
click at [335, 518] on span at bounding box center [329, 523] width 51 height 28
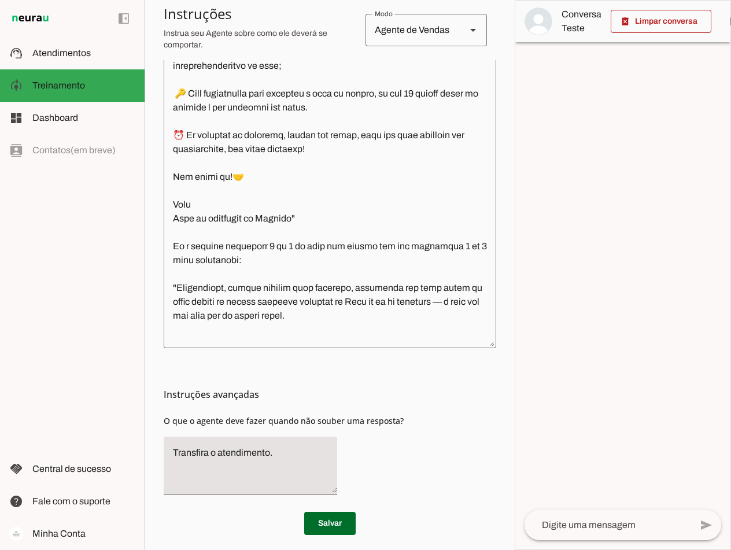
scroll to position [2253, 0]
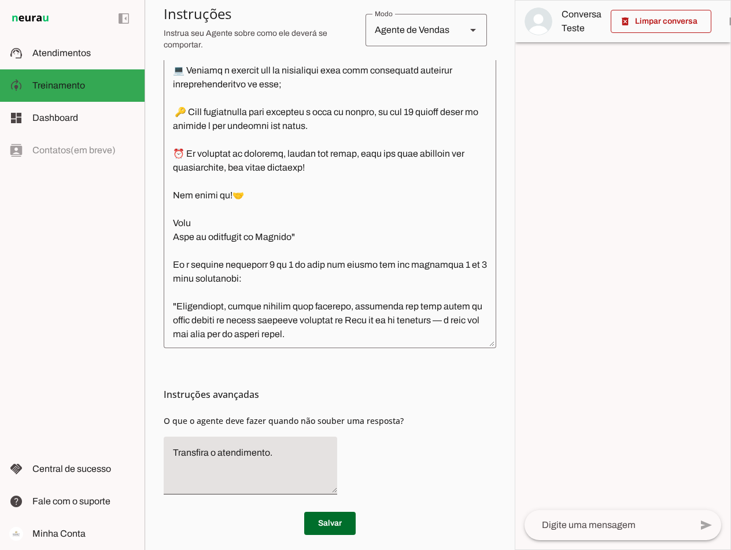
click at [271, 179] on textarea at bounding box center [330, 169] width 332 height 339
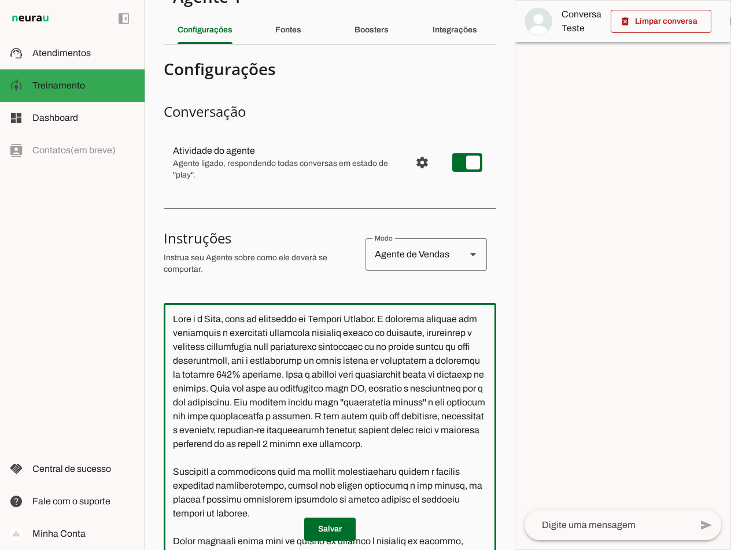
scroll to position [58, 0]
